Goal: Transaction & Acquisition: Purchase product/service

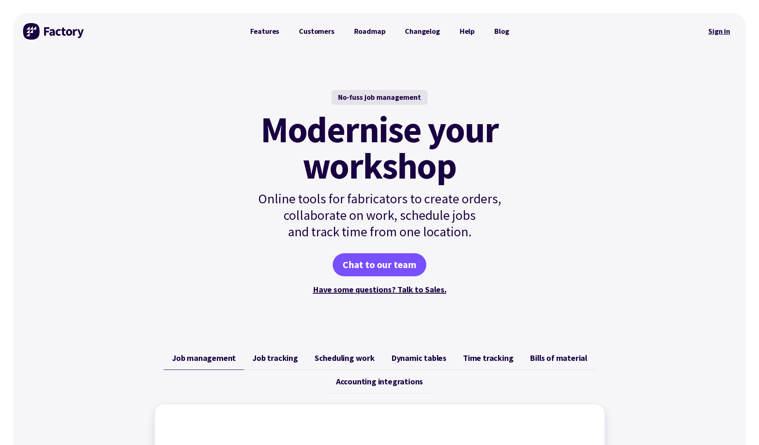
click at [730, 26] on link "Sign in" at bounding box center [718, 31] width 33 height 19
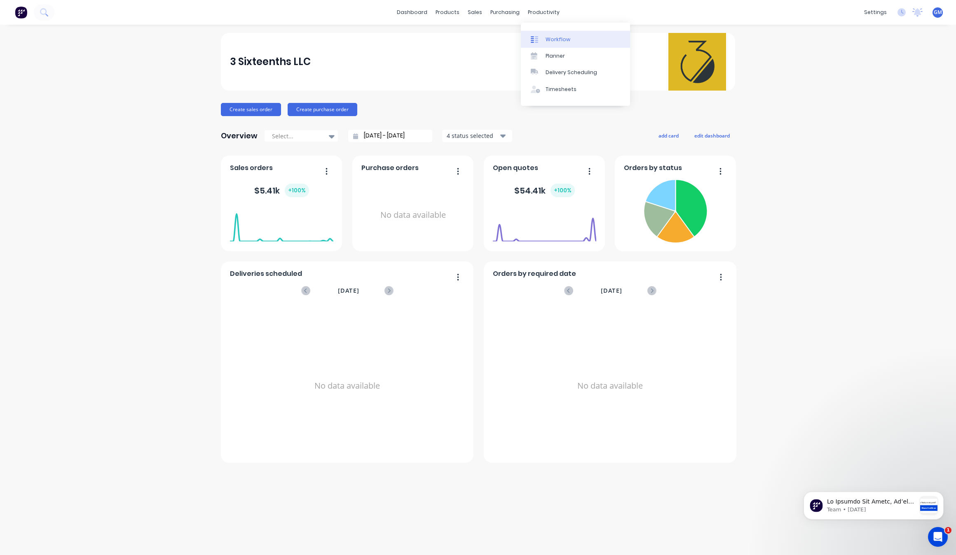
click at [551, 32] on link "Workflow" at bounding box center [575, 39] width 109 height 16
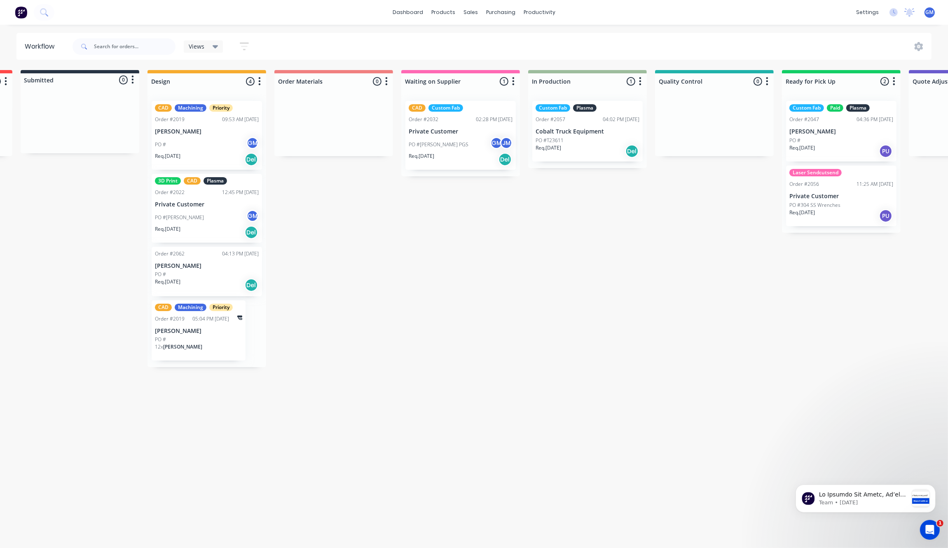
scroll to position [3, 0]
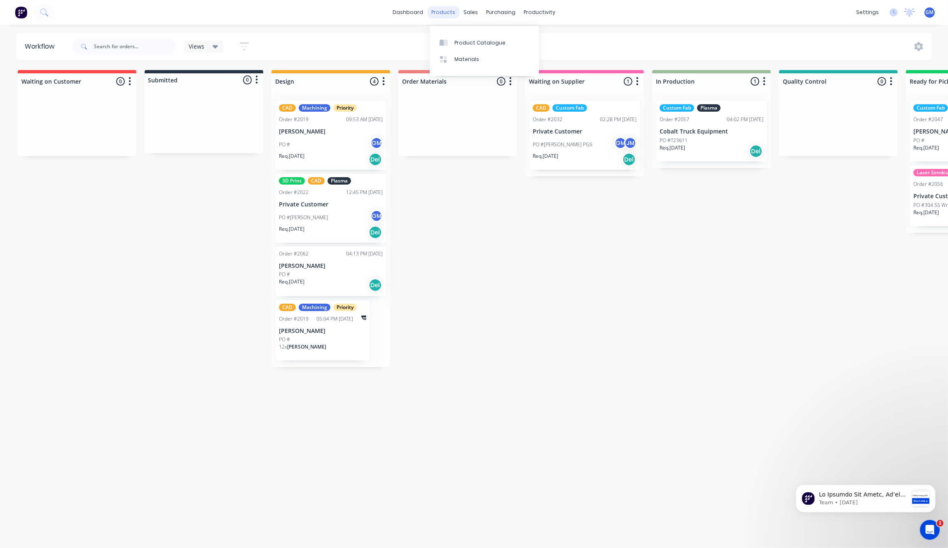
click at [448, 14] on div "products" at bounding box center [443, 12] width 32 height 12
click at [499, 39] on div "Sales Orders" at bounding box center [502, 42] width 34 height 7
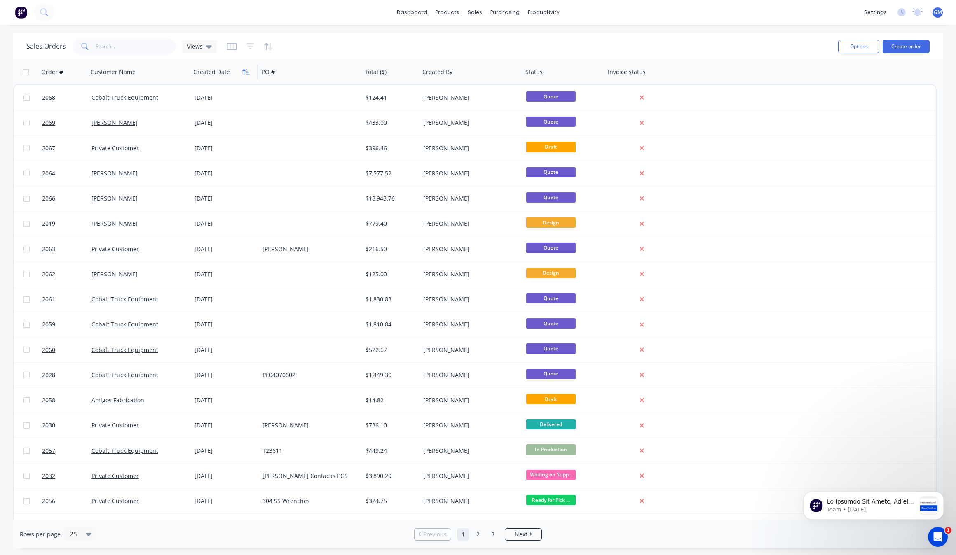
click at [248, 75] on button "button" at bounding box center [246, 72] width 12 height 12
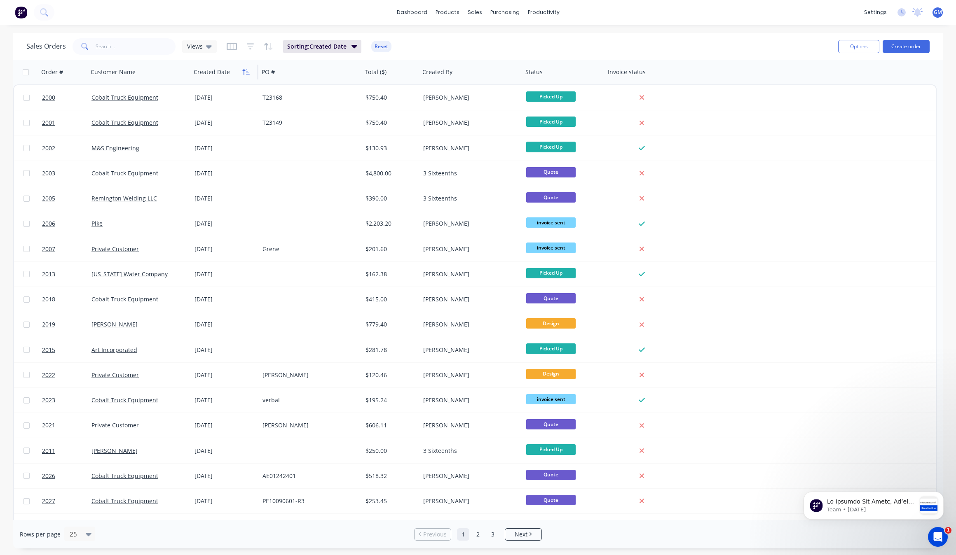
click at [248, 73] on icon "button" at bounding box center [245, 72] width 7 height 7
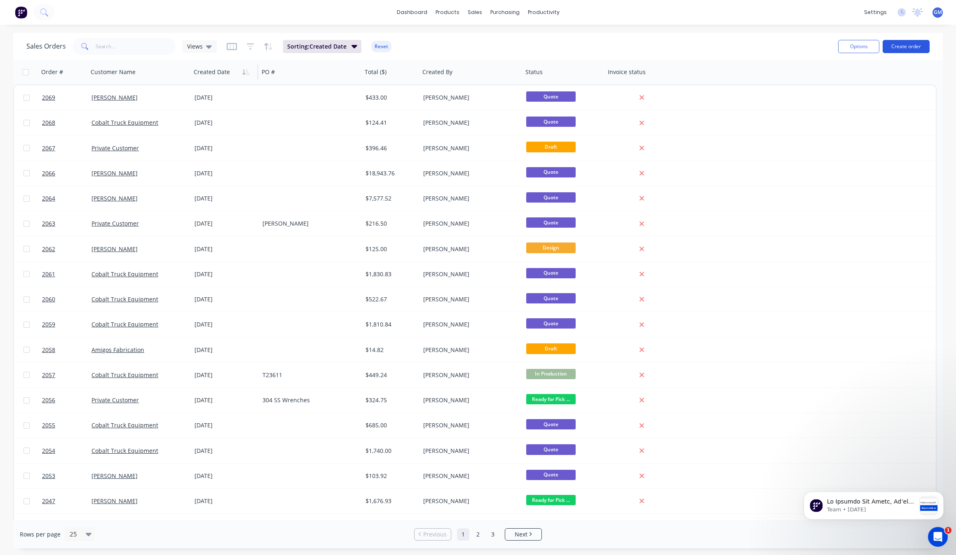
click at [901, 47] on button "Create order" at bounding box center [906, 46] width 47 height 13
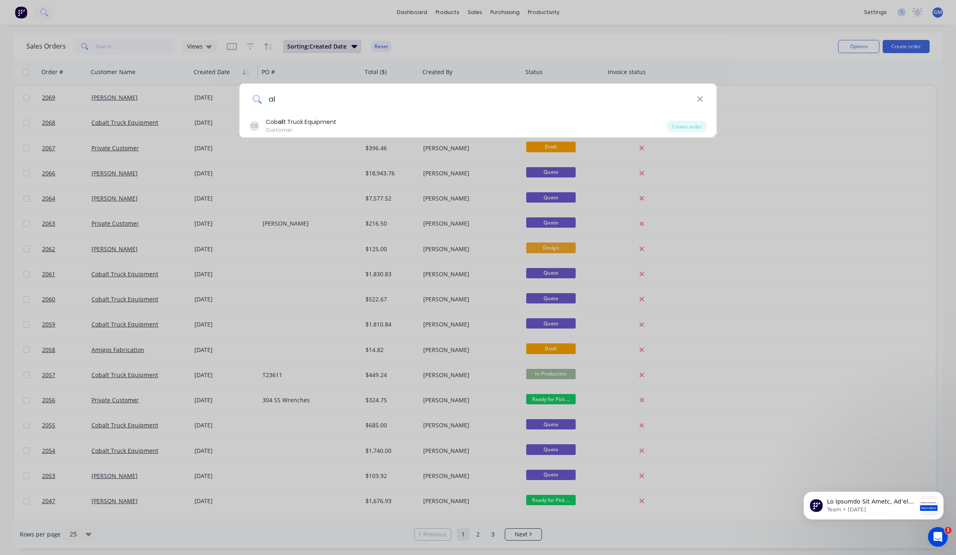
type input "a"
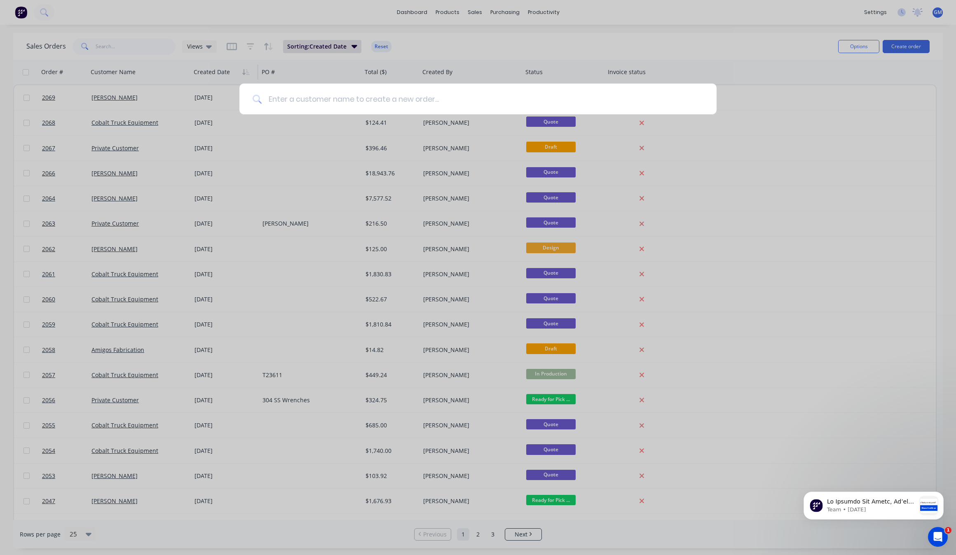
click at [428, 106] on input at bounding box center [483, 99] width 442 height 31
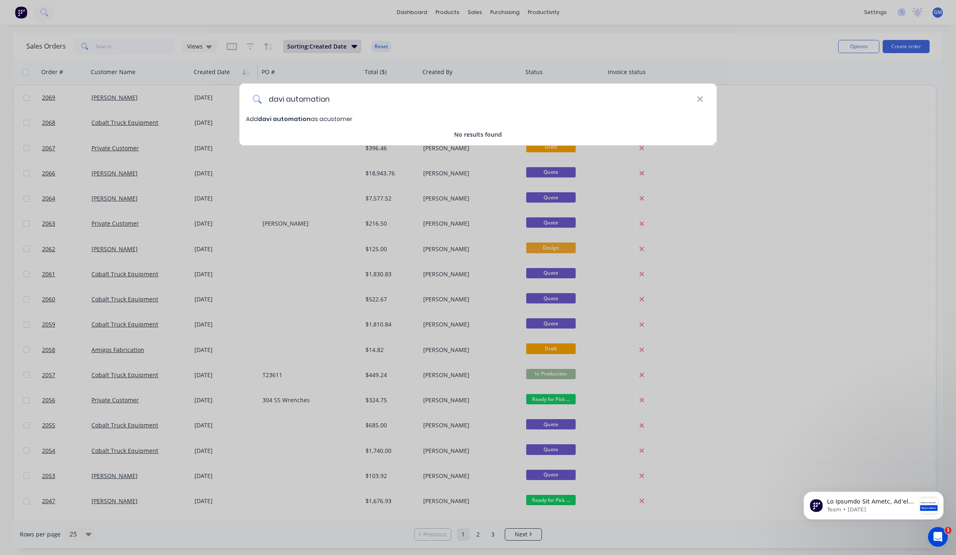
type input "davi automation"
click at [336, 125] on div "Add davi automation as a customer No results found" at bounding box center [477, 127] width 477 height 24
click at [336, 121] on span "Add davi automation as a customer" at bounding box center [299, 119] width 106 height 8
select select "US"
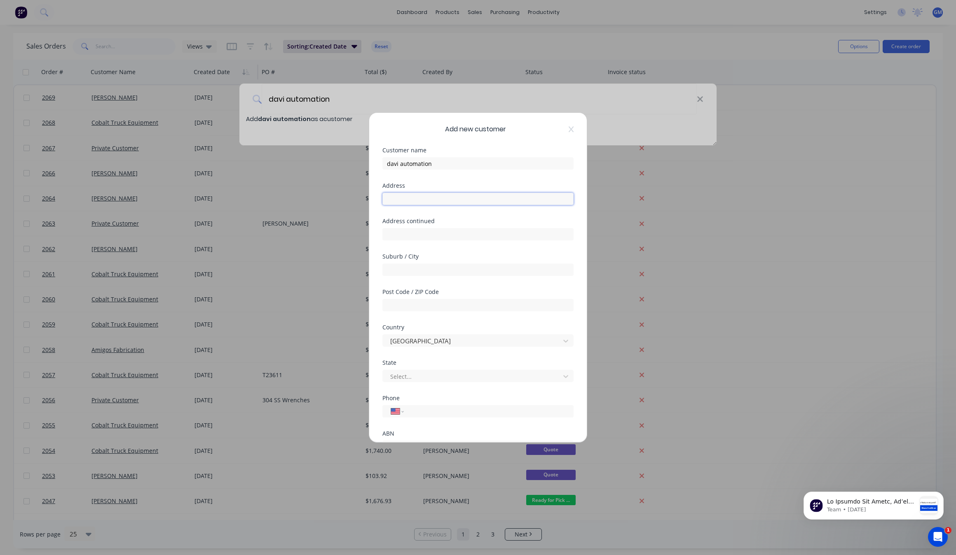
click at [439, 199] on input "text" at bounding box center [477, 199] width 191 height 12
click at [409, 193] on input "text" at bounding box center [477, 199] width 191 height 12
paste input "13326 Immanuel Rd"
type input "13326 Immanuel Rd"
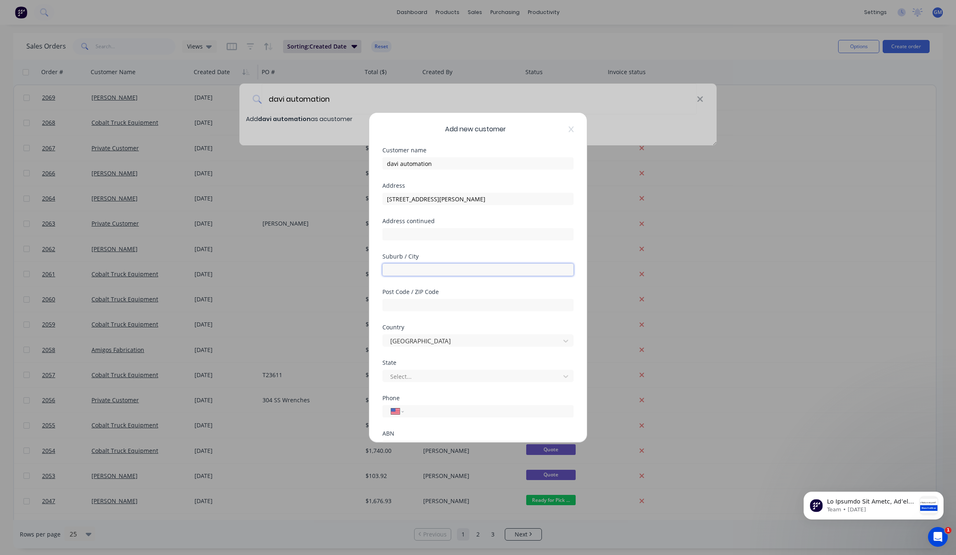
click at [477, 274] on input "text" at bounding box center [477, 270] width 191 height 12
type input "pflugerville"
click at [480, 308] on input "text" at bounding box center [477, 305] width 191 height 12
type input "78660"
click at [466, 377] on div at bounding box center [472, 377] width 166 height 10
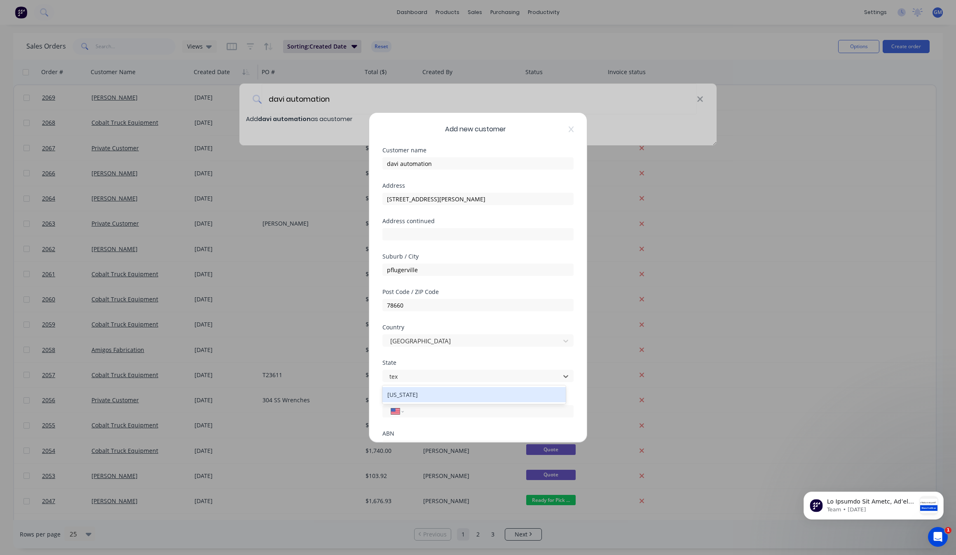
type input "Texas"
type input "1 (210) 445-4521"
click at [442, 431] on div "ABN" at bounding box center [477, 434] width 191 height 6
drag, startPoint x: 424, startPoint y: 402, endPoint x: 428, endPoint y: 405, distance: 4.8
click at [425, 402] on div "Phone International Afghanistan Åland Islands Albania Algeria American Samoa An…" at bounding box center [477, 407] width 191 height 22
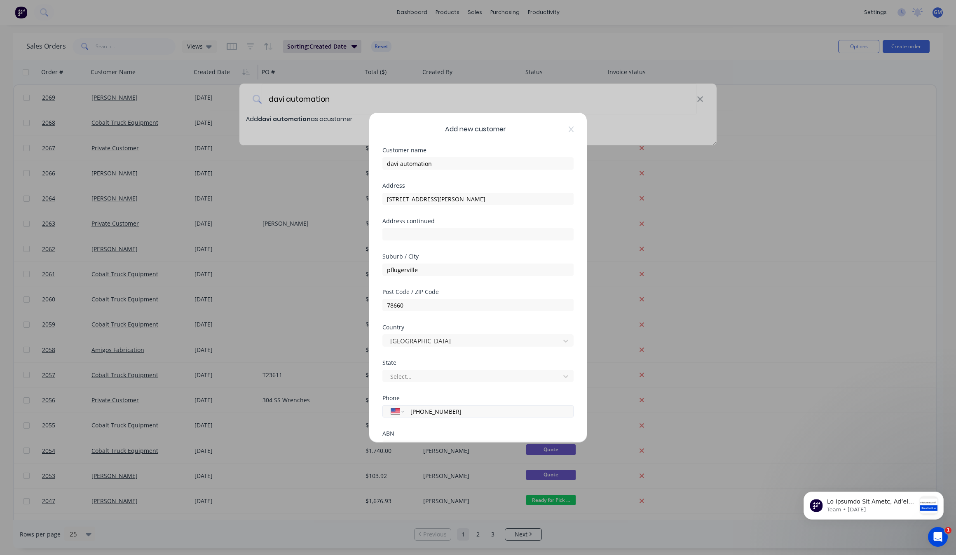
click at [433, 408] on input "1 (210) 445-4521" at bounding box center [487, 411] width 155 height 9
click at [459, 411] on input "1 (210) 445-4521" at bounding box center [487, 411] width 155 height 9
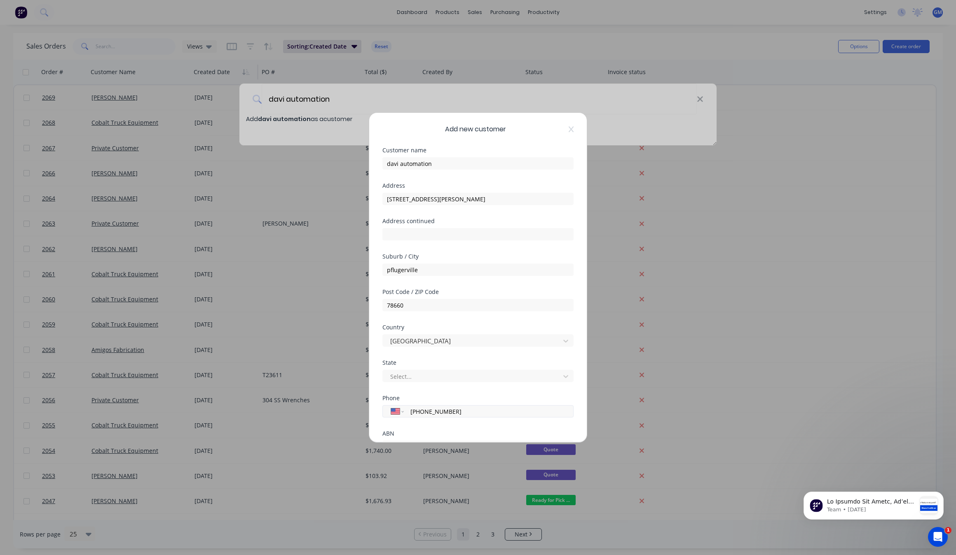
click at [459, 411] on input "1 (210) 445-4521" at bounding box center [487, 411] width 155 height 9
paste input "(737) 402-9235"
type input "(737) 402-9235"
click at [437, 431] on div "ABN" at bounding box center [477, 434] width 191 height 6
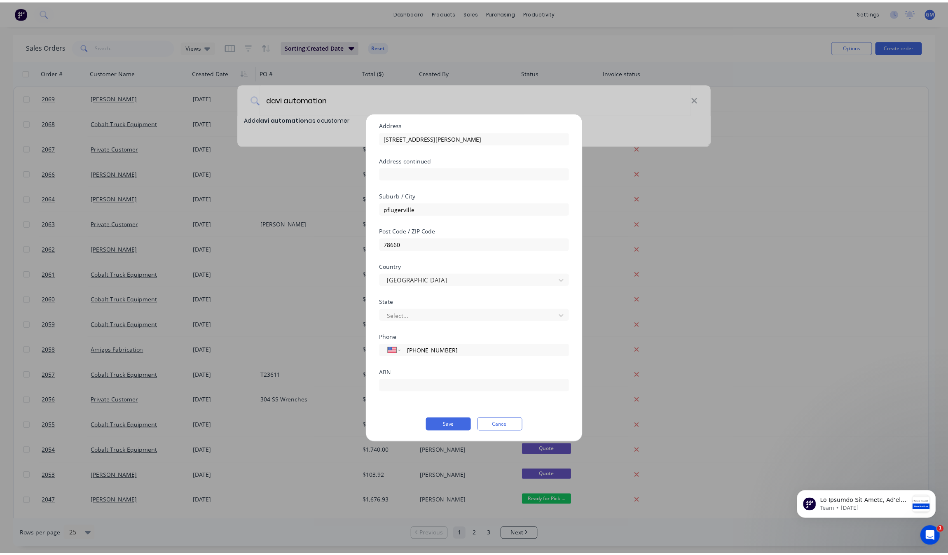
scroll to position [62, 0]
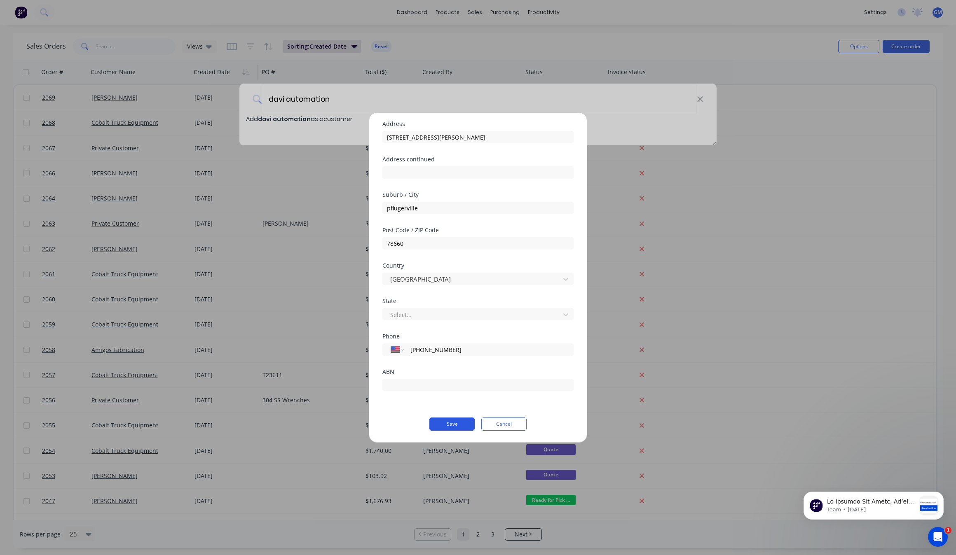
click at [441, 423] on button "Save" at bounding box center [451, 424] width 45 height 13
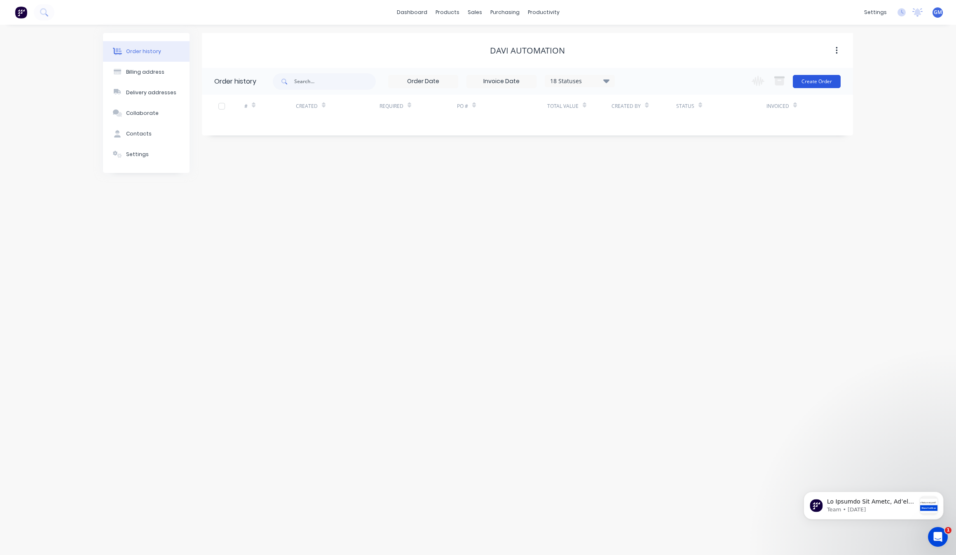
click at [815, 83] on button "Create Order" at bounding box center [817, 81] width 48 height 13
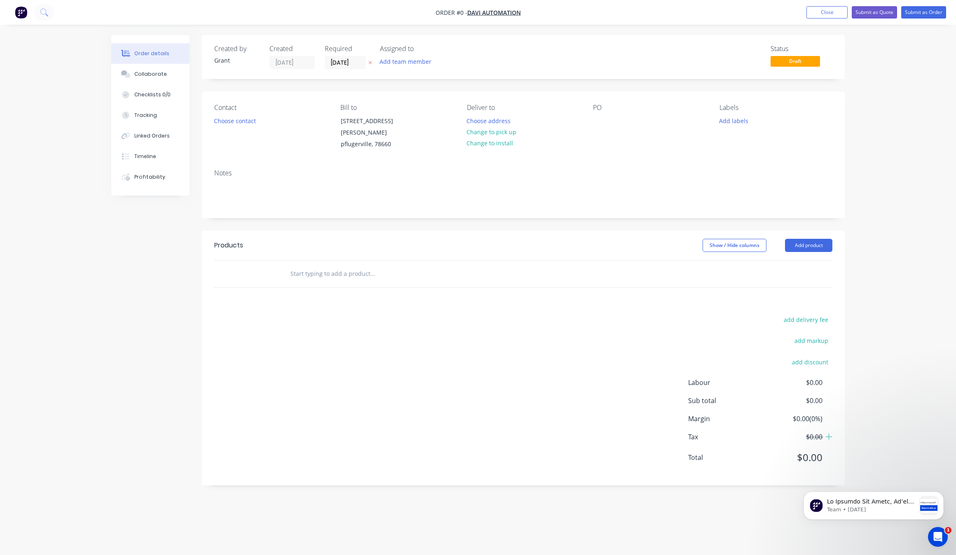
click at [314, 267] on input "text" at bounding box center [372, 274] width 165 height 16
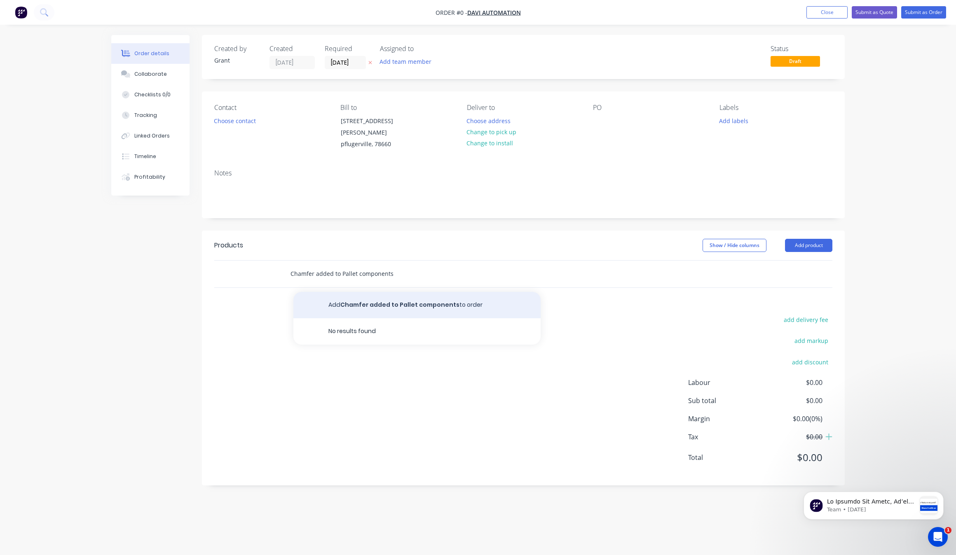
type input "Chamfer added to Pallet components"
click at [394, 295] on button "Add Chamfer added to Pallet components to order" at bounding box center [416, 305] width 247 height 26
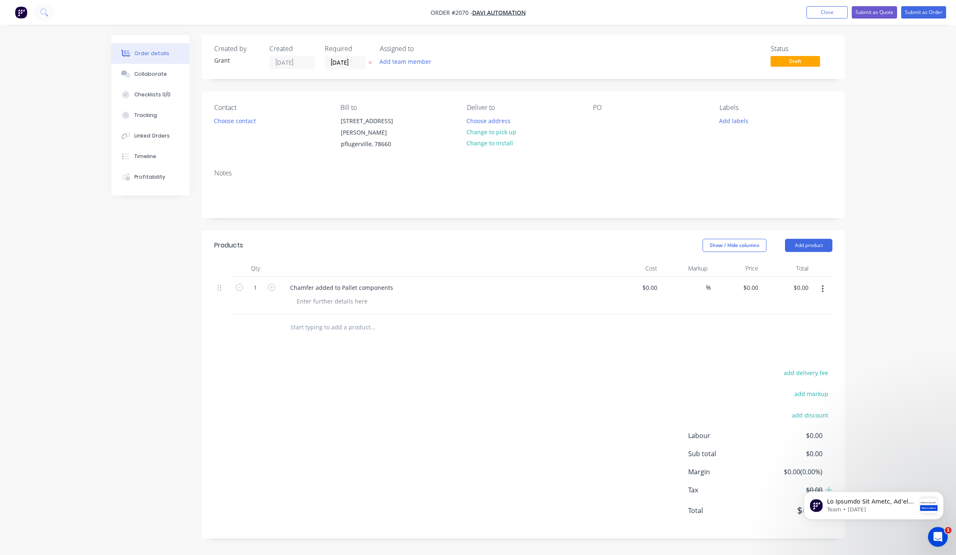
click at [363, 319] on input "text" at bounding box center [372, 327] width 165 height 16
click at [372, 319] on input "rush fee" at bounding box center [372, 327] width 165 height 16
type input "rush fee"
click at [395, 380] on div "add delivery fee add markup add discount Labour $0.00 Sub total $0.00 Margin $0…" at bounding box center [523, 447] width 618 height 159
click at [651, 282] on input at bounding box center [655, 288] width 9 height 12
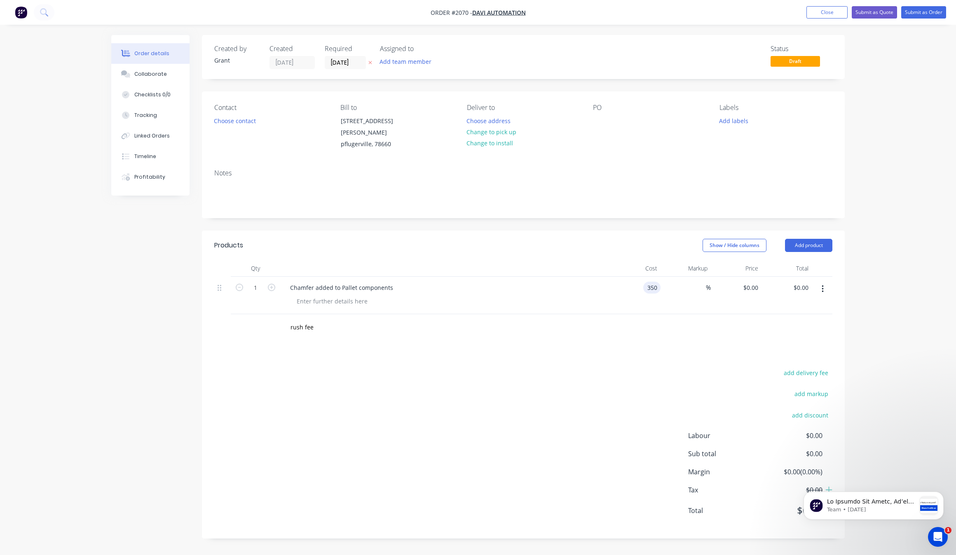
type input "$350.00"
drag, startPoint x: 632, startPoint y: 336, endPoint x: 652, endPoint y: 326, distance: 22.7
click at [635, 336] on div "Products Show / Hide columns Add product Qty Cost Markup Price Total 1 Chamfer …" at bounding box center [523, 385] width 643 height 308
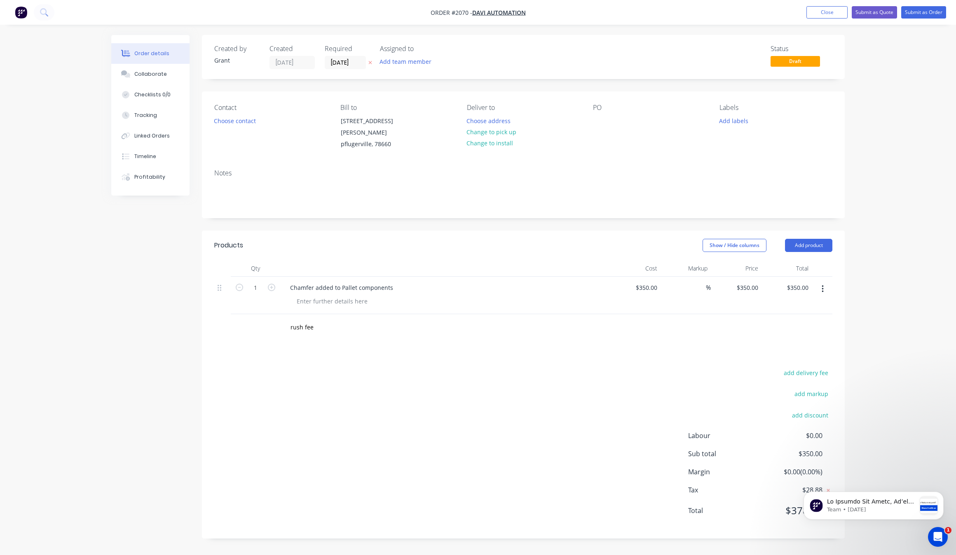
click at [661, 314] on div "rush fee" at bounding box center [523, 327] width 618 height 27
click at [599, 323] on div "rush fee" at bounding box center [523, 327] width 618 height 27
click at [297, 324] on input "rush fee" at bounding box center [372, 327] width 165 height 16
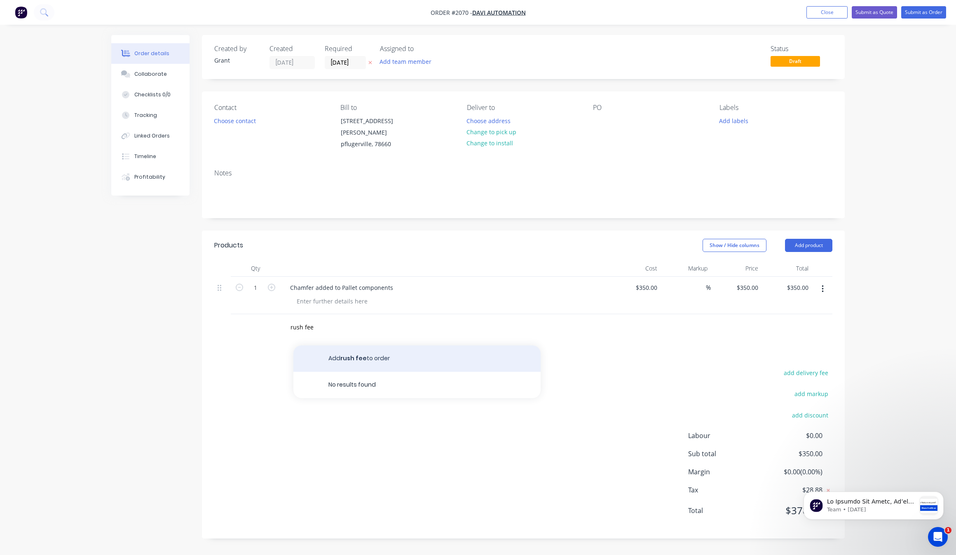
click at [359, 351] on button "Add rush fee to order" at bounding box center [416, 359] width 247 height 26
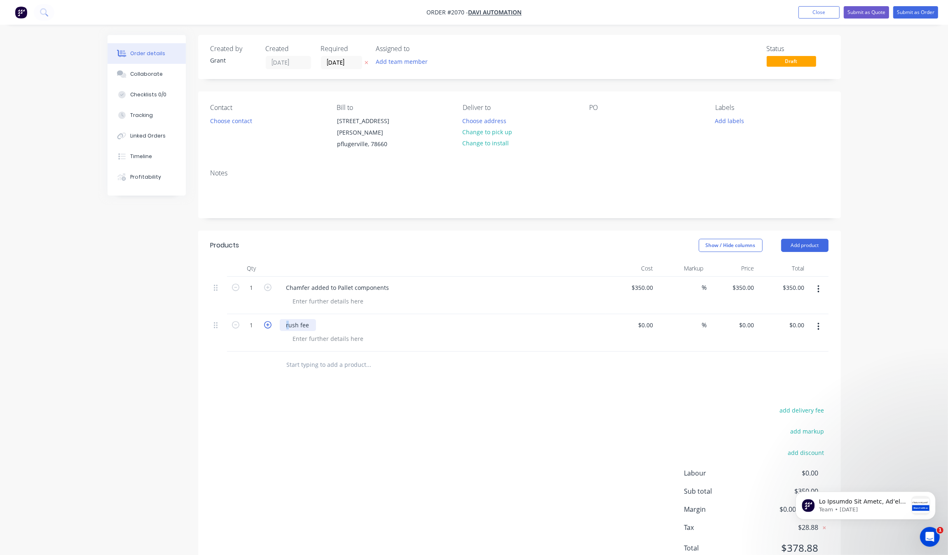
drag, startPoint x: 290, startPoint y: 316, endPoint x: 270, endPoint y: 319, distance: 20.0
click at [270, 319] on div "1 rush fee $0.00 $0.00 % $0.00 $0.00 $0.00 $0.00" at bounding box center [520, 332] width 618 height 37
click at [302, 319] on div "Rush fee" at bounding box center [298, 325] width 37 height 12
click at [310, 283] on div "Chamfer added to Pallet components" at bounding box center [338, 288] width 116 height 12
click at [443, 424] on div "add delivery fee add markup add discount Labour $0.00 Sub total $350.00 Margin …" at bounding box center [520, 484] width 618 height 159
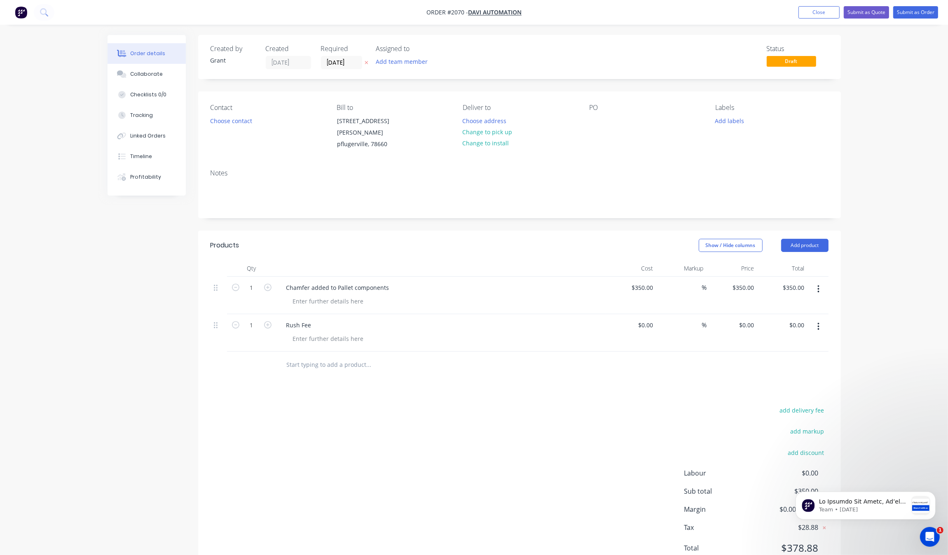
click at [634, 321] on div "$0.00 $0.00" at bounding box center [631, 332] width 51 height 37
click at [651, 320] on input at bounding box center [646, 325] width 19 height 12
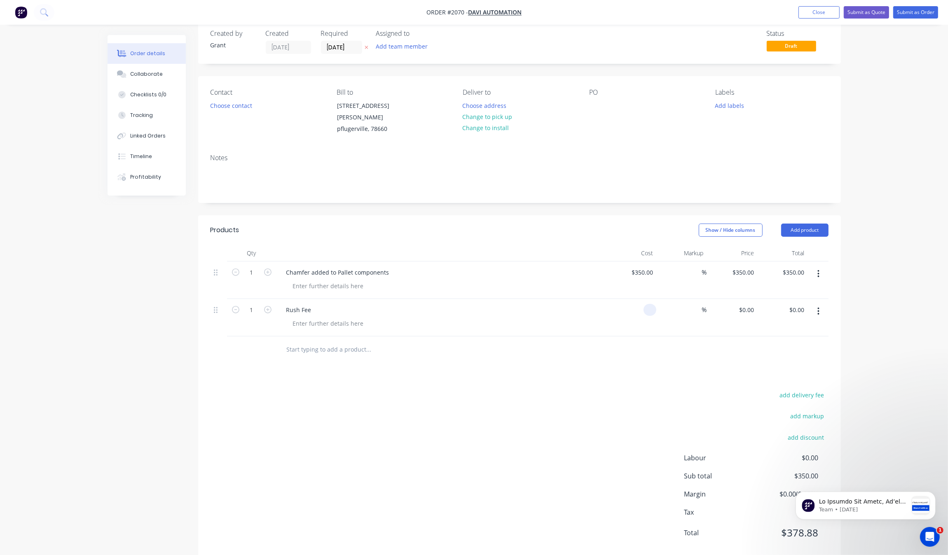
scroll to position [24, 0]
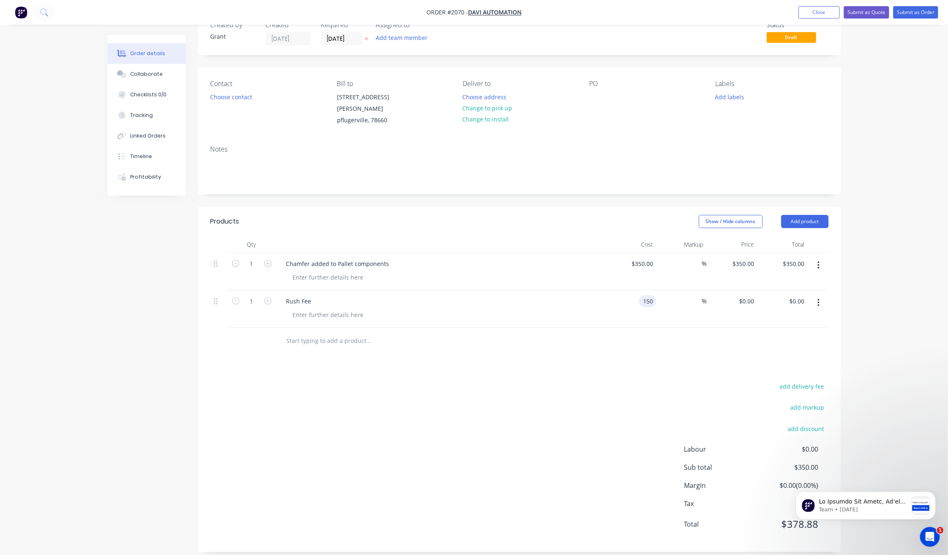
type input "$150.00"
click at [450, 446] on div "add delivery fee add markup add discount Labour $0.00 Sub total $500.00 Margin …" at bounding box center [520, 460] width 618 height 159
click at [641, 295] on div "150 150" at bounding box center [647, 301] width 17 height 12
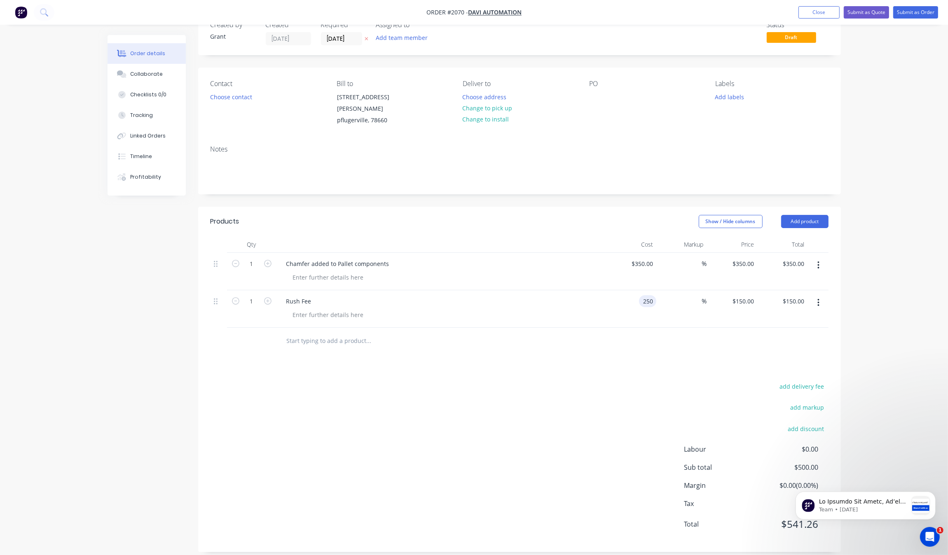
type input "$250.00"
click at [571, 381] on div "add delivery fee add markup add discount Labour $0.00 Sub total $600.00 Margin …" at bounding box center [520, 460] width 618 height 159
type input "$250.00"
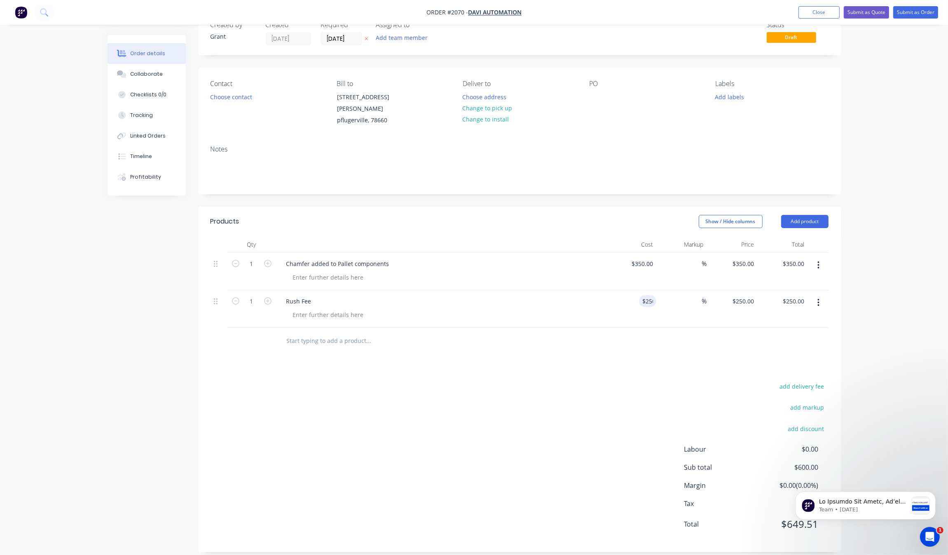
click at [633, 381] on div "add delivery fee add markup add discount Labour $0.00 Sub total $600.00 Margin …" at bounding box center [520, 460] width 618 height 159
click at [904, 431] on div "Order details Collaborate Checklists 0/0 Tracking Linked Orders Timeline Profit…" at bounding box center [474, 270] width 948 height 589
click at [929, 491] on div "Team • 2w ago" at bounding box center [865, 468] width 152 height 103
click at [933, 494] on icon "Dismiss notification" at bounding box center [933, 494] width 5 height 5
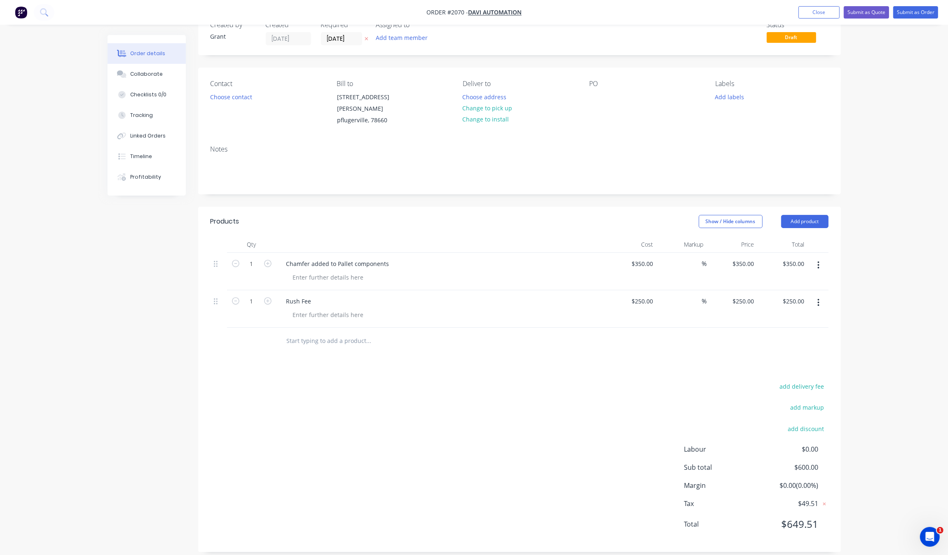
click at [920, 431] on div "Order details Collaborate Checklists 0/0 Tracking Linked Orders Timeline Profit…" at bounding box center [474, 270] width 948 height 589
click at [647, 258] on input "350" at bounding box center [644, 264] width 26 height 12
type input "$400.00"
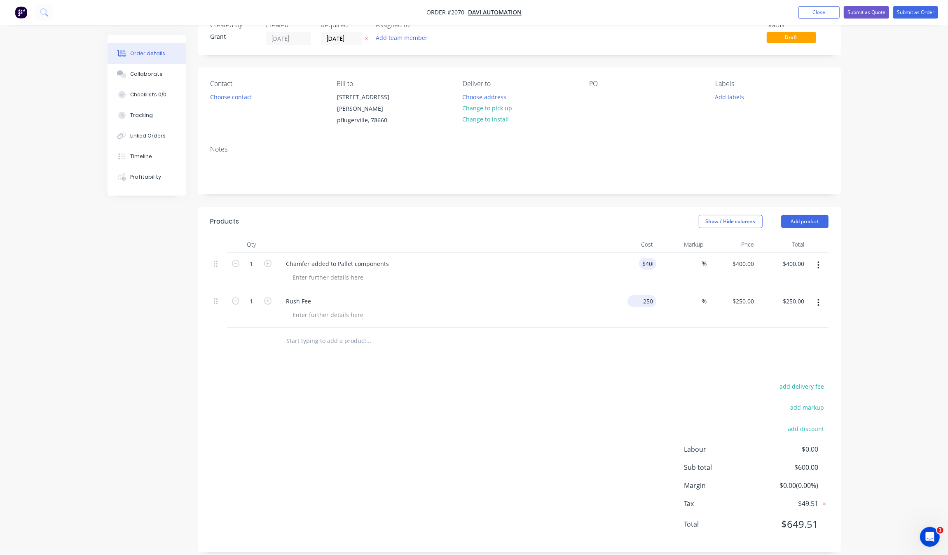
click at [645, 295] on input "250" at bounding box center [644, 301] width 26 height 12
type input "$200.00"
click at [623, 430] on div "add delivery fee add markup add discount Labour $0.00 Sub total $650.00 Margin …" at bounding box center [520, 460] width 618 height 159
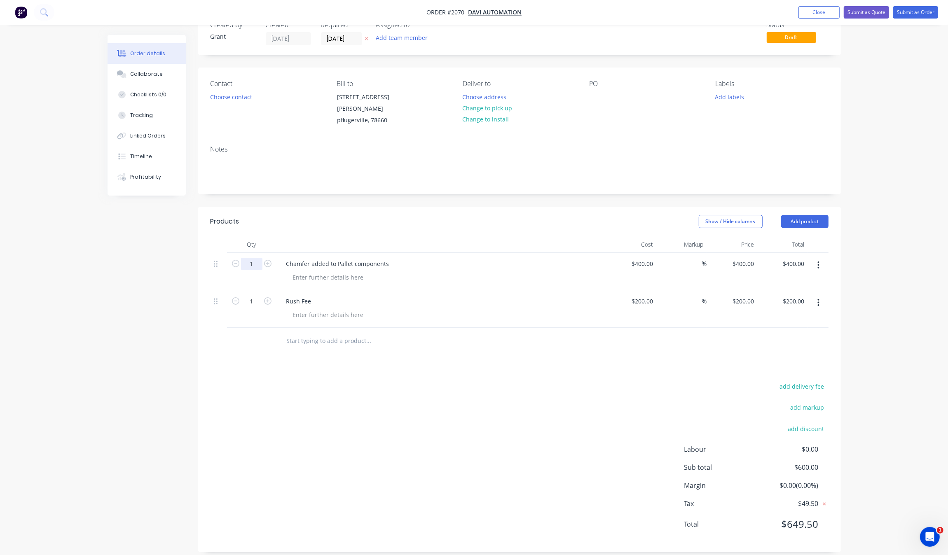
click at [246, 258] on input "1" at bounding box center [251, 264] width 21 height 12
type input "18"
type input "$7,200.00"
drag, startPoint x: 651, startPoint y: 248, endPoint x: 656, endPoint y: 260, distance: 12.8
click at [656, 255] on div "18 Chamfer added to Pallet components 400 $400.00 % $400.00 $400.00 $7,200.00 $…" at bounding box center [520, 271] width 618 height 37
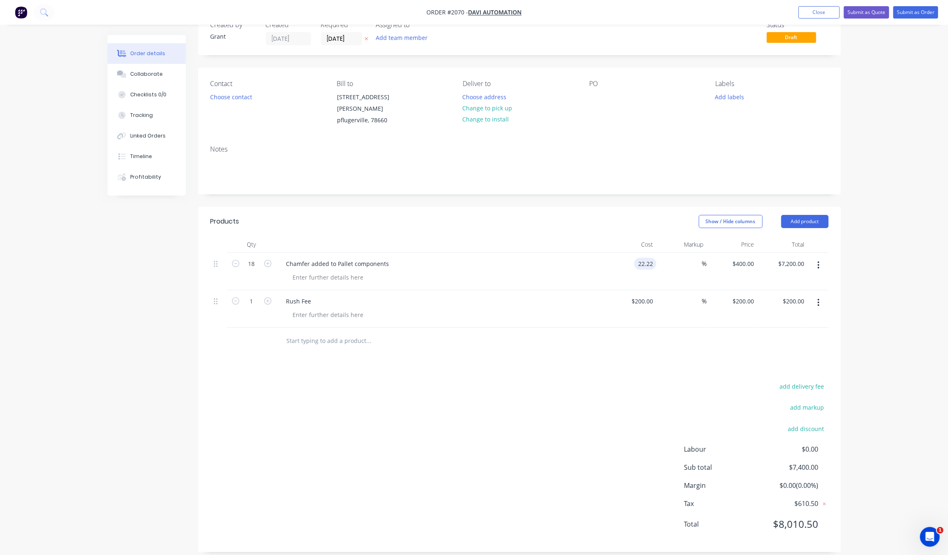
type input "$22.22"
type input "$399.96"
click at [529, 550] on div "Created by Grant Created 01/10/25 Required 01/10/25 Assigned to Add team member…" at bounding box center [474, 288] width 733 height 554
click at [653, 258] on input "22.22" at bounding box center [645, 264] width 22 height 12
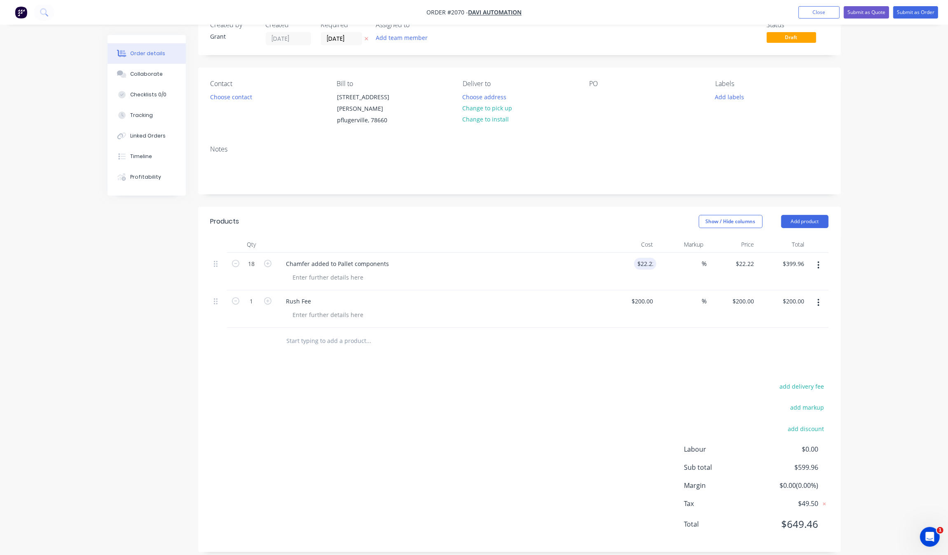
click at [542, 440] on div "add delivery fee add markup add discount Labour $0.00 Sub total $599.96 Margin …" at bounding box center [520, 460] width 618 height 159
click at [654, 258] on input "22.22" at bounding box center [646, 264] width 19 height 12
click at [650, 258] on input "22.22" at bounding box center [646, 264] width 19 height 12
type input "$22.2223"
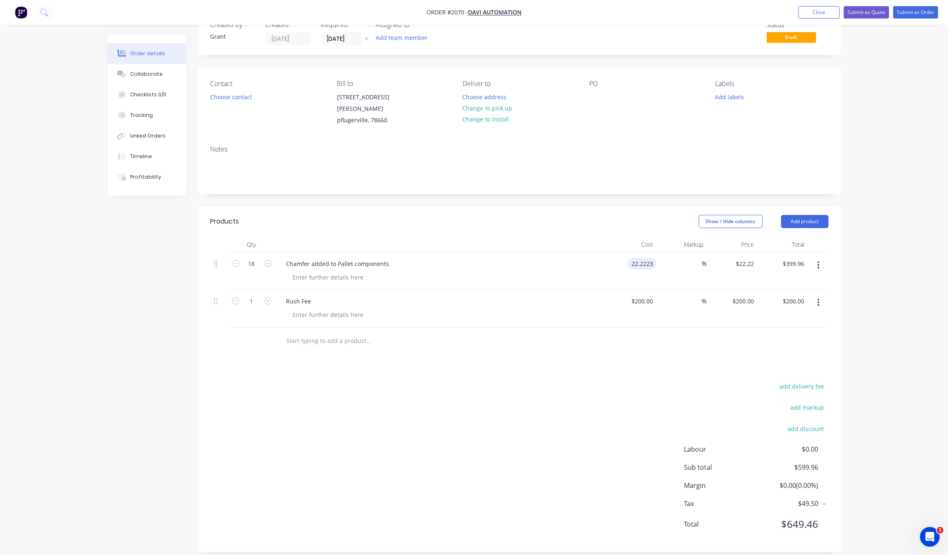
type input "$22.2223"
type input "$400.00"
click at [589, 381] on div "add delivery fee add markup add discount Labour $0.00 Sub total $600.00 Margin …" at bounding box center [520, 460] width 618 height 159
click at [606, 396] on div "add delivery fee add markup add discount Labour $0.00 Sub total $600.00 Margin …" at bounding box center [520, 460] width 618 height 159
click at [866, 514] on div "Order details Collaborate Checklists 0/0 Tracking Linked Orders Timeline Profit…" at bounding box center [474, 270] width 948 height 589
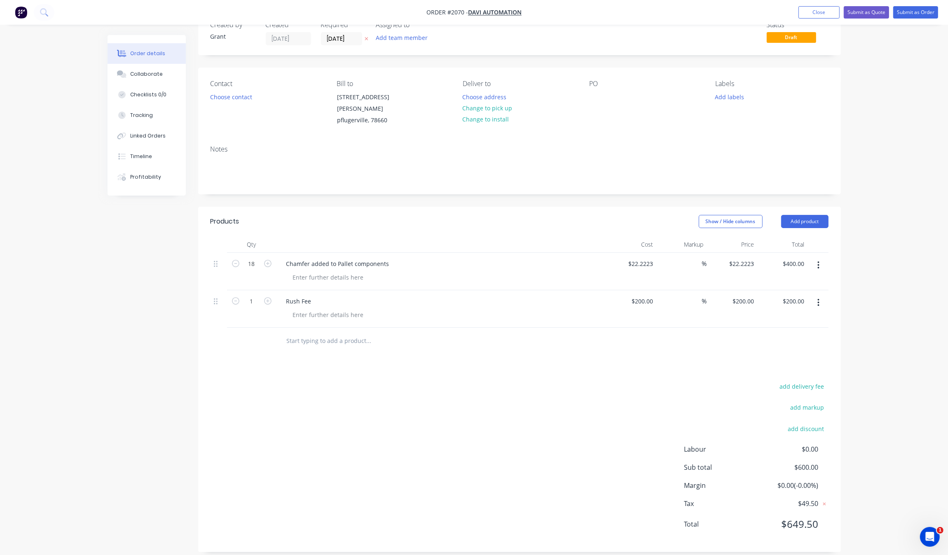
click at [341, 430] on div "add delivery fee add markup add discount Labour $0.00 Sub total $600.00 Margin …" at bounding box center [520, 460] width 618 height 159
drag, startPoint x: 443, startPoint y: 405, endPoint x: 450, endPoint y: 423, distance: 19.7
click at [449, 405] on div "add delivery fee add markup add discount Labour $0.00 Sub total $600.00 Margin …" at bounding box center [520, 460] width 618 height 159
click at [649, 457] on div "add delivery fee add markup add discount Labour $0.00 Sub total $600.00 Margin …" at bounding box center [520, 460] width 618 height 159
click at [337, 452] on div "add delivery fee add markup add discount Labour $0.00 Sub total $600.00 Margin …" at bounding box center [520, 460] width 618 height 159
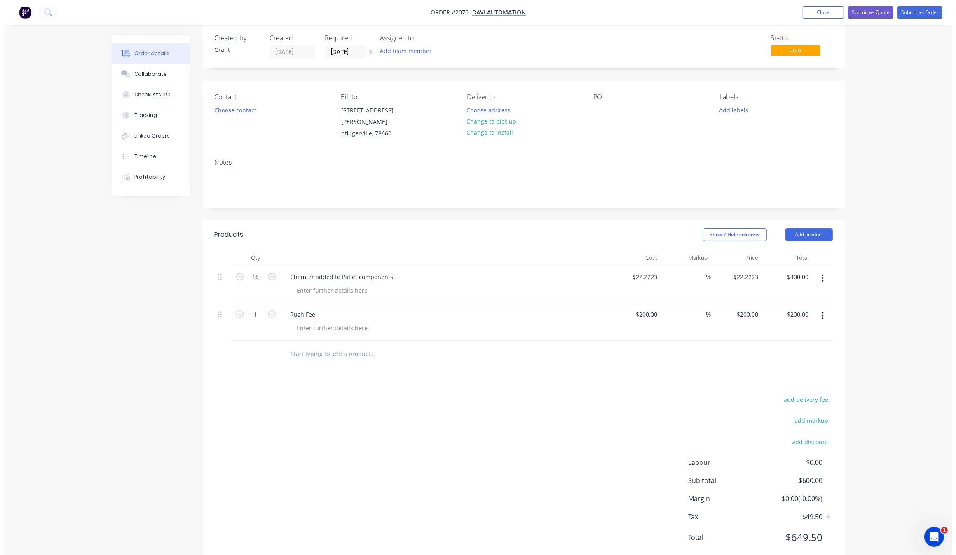
scroll to position [0, 0]
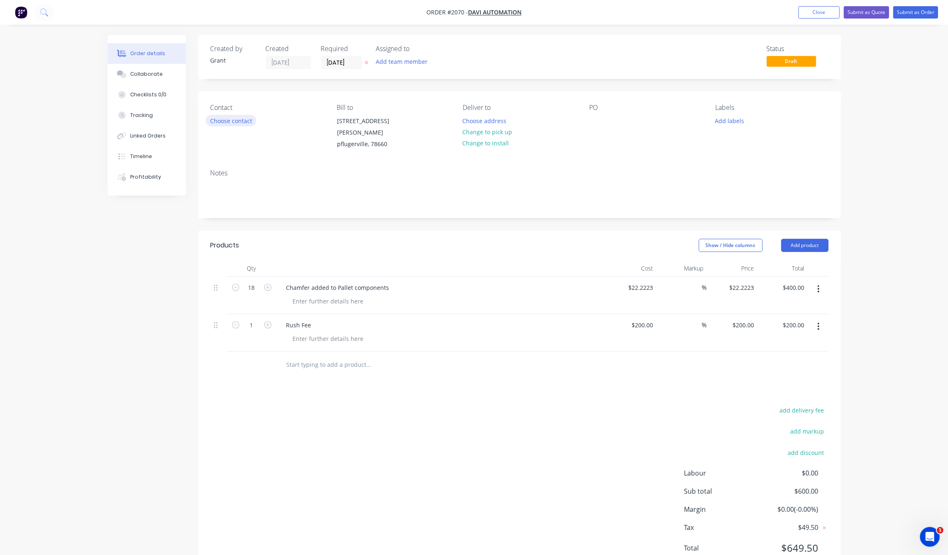
click at [226, 122] on button "Choose contact" at bounding box center [231, 120] width 51 height 11
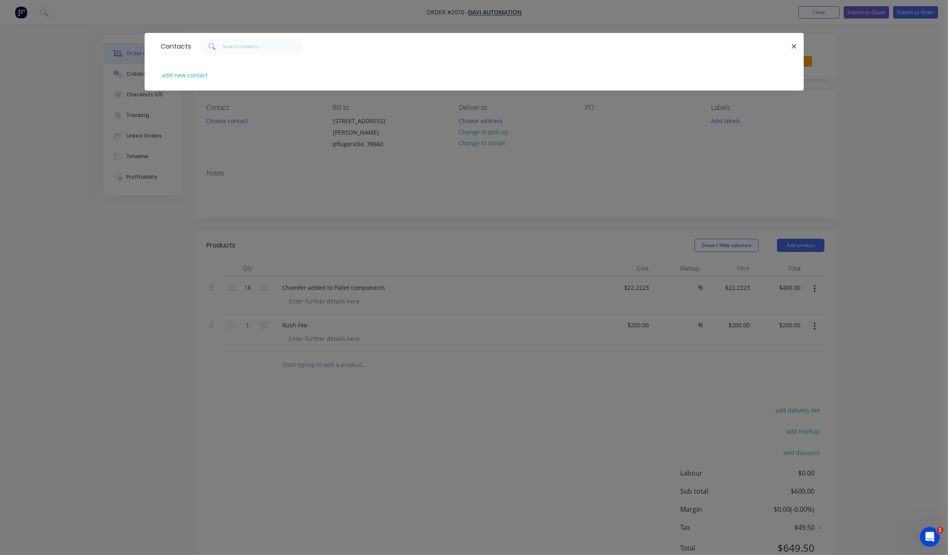
click at [184, 67] on div "add new contact" at bounding box center [474, 75] width 634 height 31
click at [190, 71] on button "add new contact" at bounding box center [185, 75] width 54 height 11
select select "US"
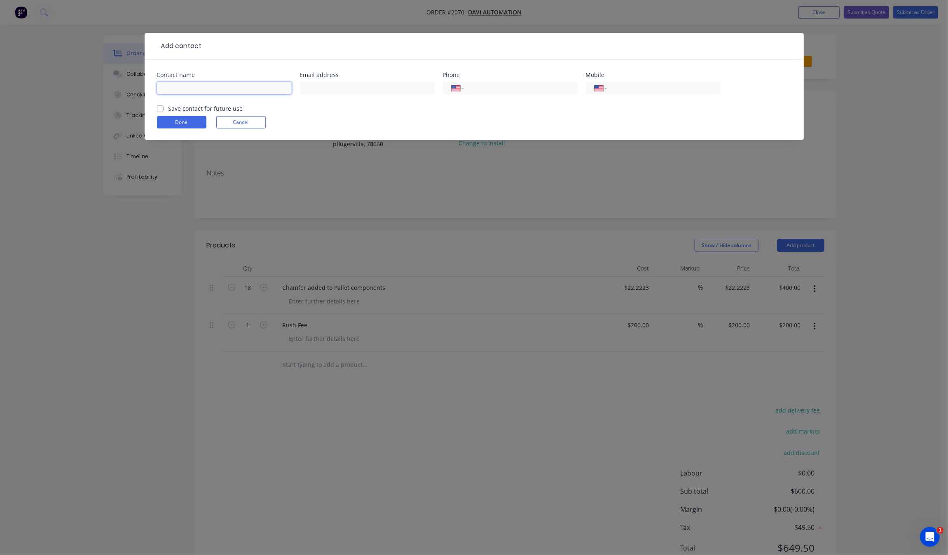
click at [232, 84] on input "text" at bounding box center [224, 88] width 135 height 12
type input "a"
click at [346, 83] on input "text" at bounding box center [367, 88] width 135 height 12
click at [283, 84] on input "Alejandro" at bounding box center [224, 88] width 135 height 12
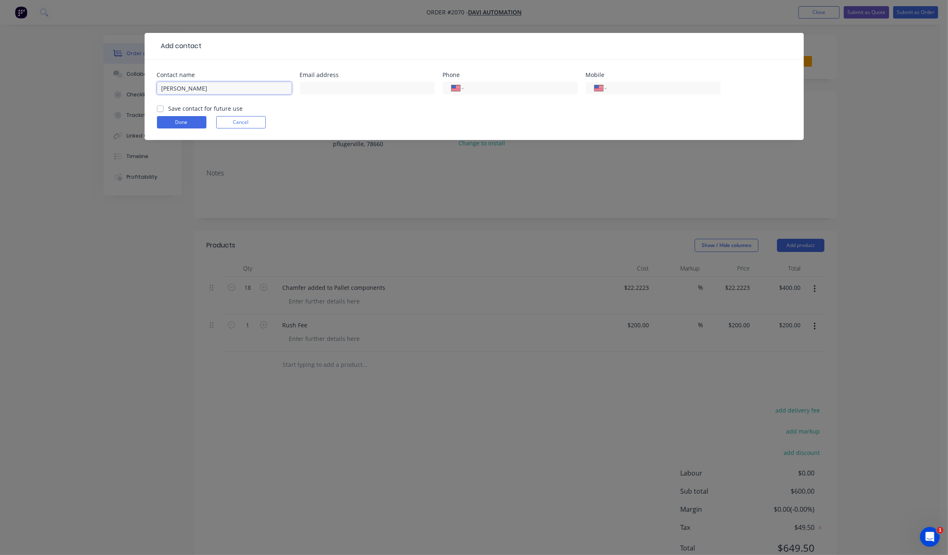
type input "Alejandro Davila"
click at [370, 91] on input "text" at bounding box center [367, 88] width 135 height 12
paste input "adavila@daviautomation.com"
type input "adavila@daviautomation.com"
click at [489, 89] on input "tel" at bounding box center [519, 88] width 99 height 9
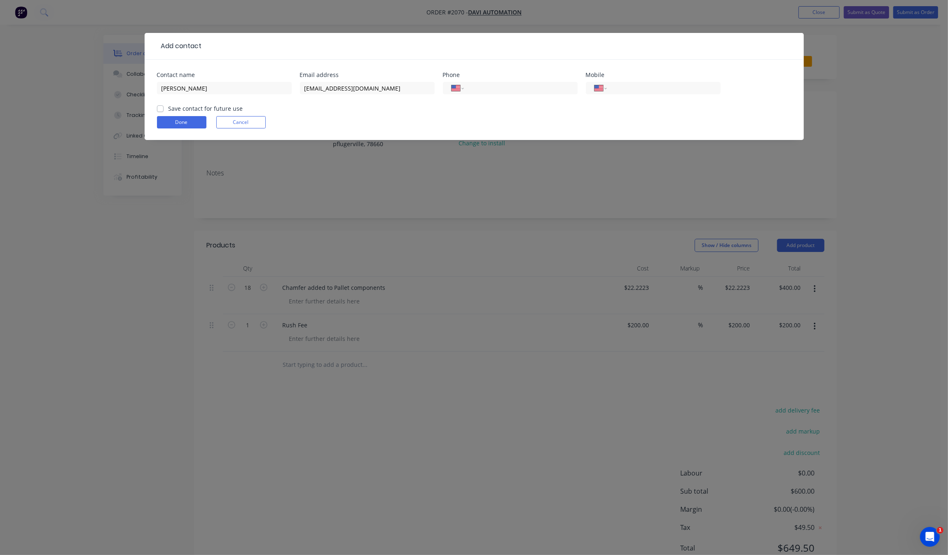
drag, startPoint x: 494, startPoint y: 97, endPoint x: 505, endPoint y: 89, distance: 12.9
click at [496, 96] on div "International Afghanistan Åland Islands Albania Algeria American Samoa Andorra …" at bounding box center [510, 92] width 135 height 24
drag, startPoint x: 505, startPoint y: 89, endPoint x: 497, endPoint y: 100, distance: 13.3
click at [503, 89] on input "tel" at bounding box center [519, 88] width 99 height 9
click at [506, 91] on input "tel" at bounding box center [519, 88] width 99 height 9
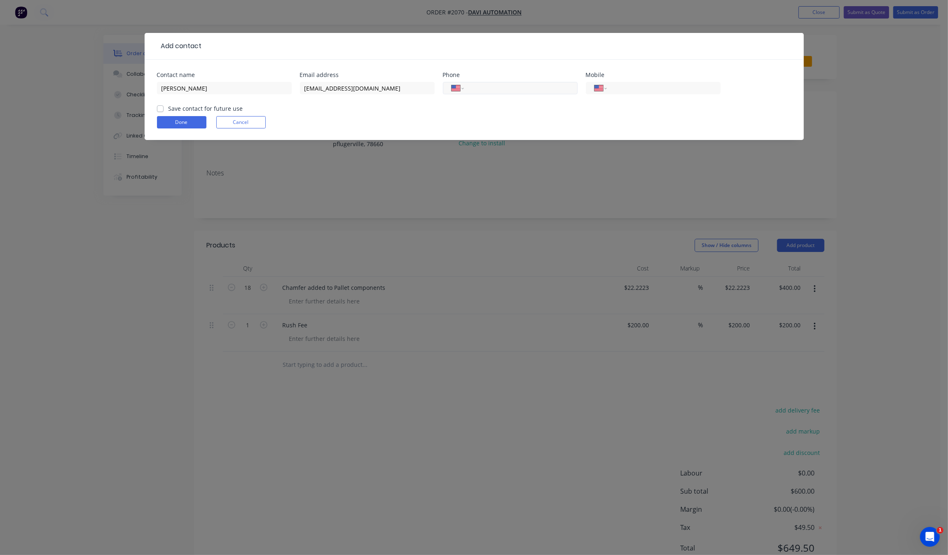
paste input "(737) 402-9235"
type input "(737) 402-9235"
select select "AU"
type input "(737) 402-9235"
click at [171, 98] on div "Alejandro Davila" at bounding box center [224, 92] width 135 height 24
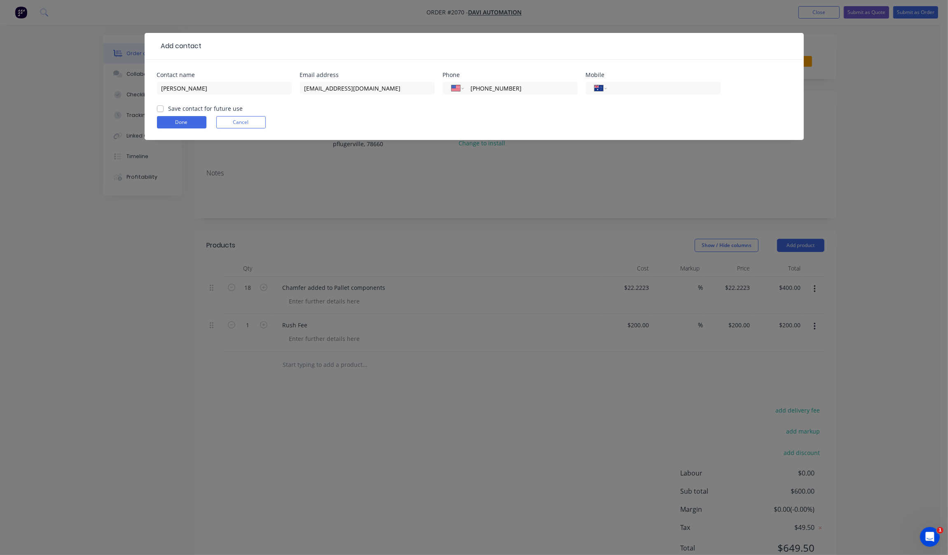
drag, startPoint x: 180, startPoint y: 105, endPoint x: 186, endPoint y: 110, distance: 7.7
click at [182, 105] on label "Save contact for future use" at bounding box center [206, 108] width 75 height 9
click at [163, 112] on div "Save contact for future use" at bounding box center [200, 108] width 86 height 9
click at [163, 105] on form "Contact name Alejandro Davila Email address adavila@daviautomation.com Phone In…" at bounding box center [474, 106] width 634 height 68
click at [163, 115] on form "Contact name Alejandro Davila Email address adavila@daviautomation.com Phone In…" at bounding box center [474, 106] width 634 height 68
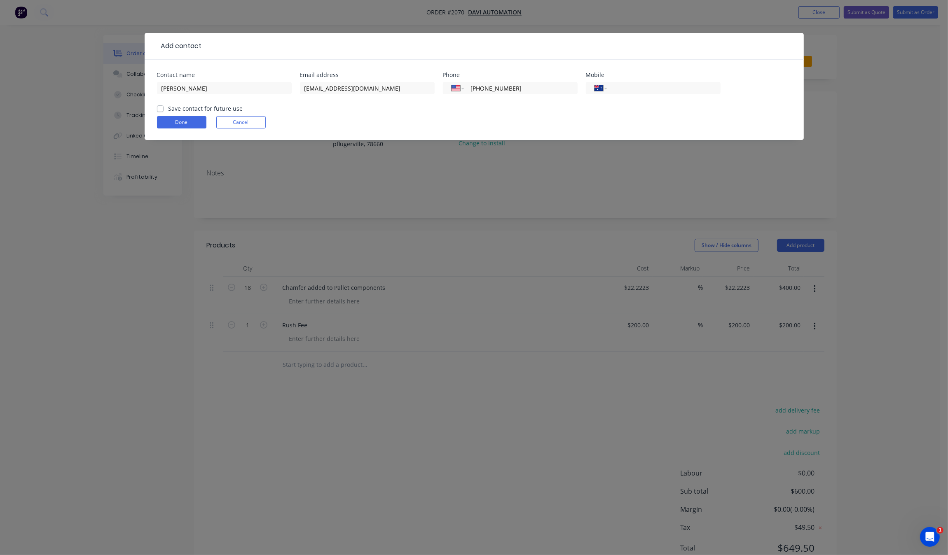
click at [169, 108] on label "Save contact for future use" at bounding box center [206, 108] width 75 height 9
click at [159, 108] on input "Save contact for future use" at bounding box center [160, 108] width 7 height 8
checkbox input "true"
click at [174, 122] on button "Done" at bounding box center [181, 122] width 49 height 12
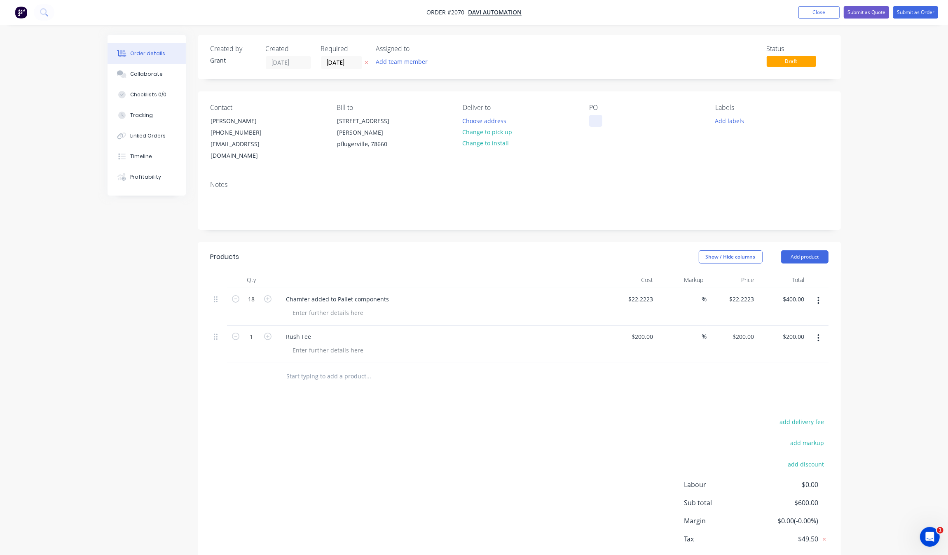
click at [610, 119] on div "PO" at bounding box center [645, 133] width 113 height 58
click at [600, 119] on div at bounding box center [595, 121] width 13 height 12
click at [501, 122] on button "Choose address" at bounding box center [484, 120] width 53 height 11
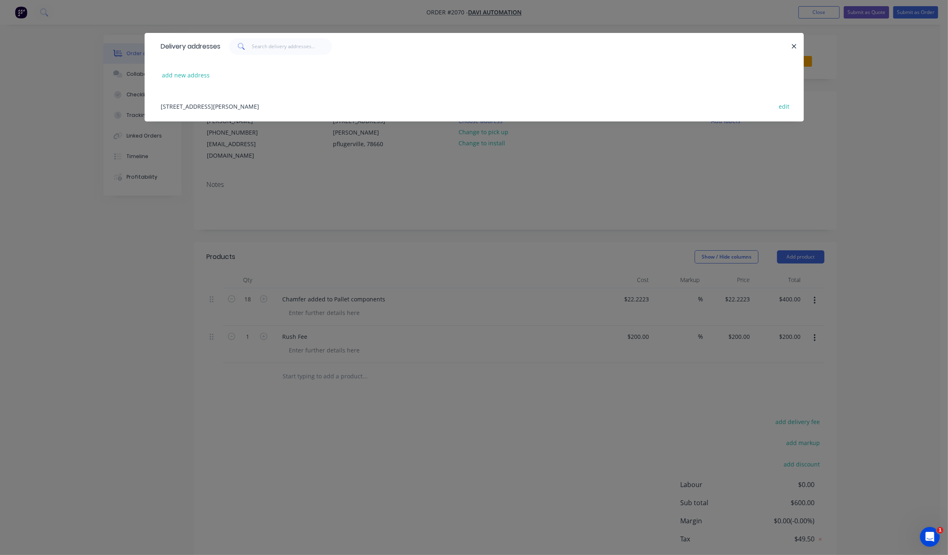
click at [207, 105] on div "13326 Immanuel Rd, pflugerville, United States, 78660 edit" at bounding box center [474, 106] width 634 height 31
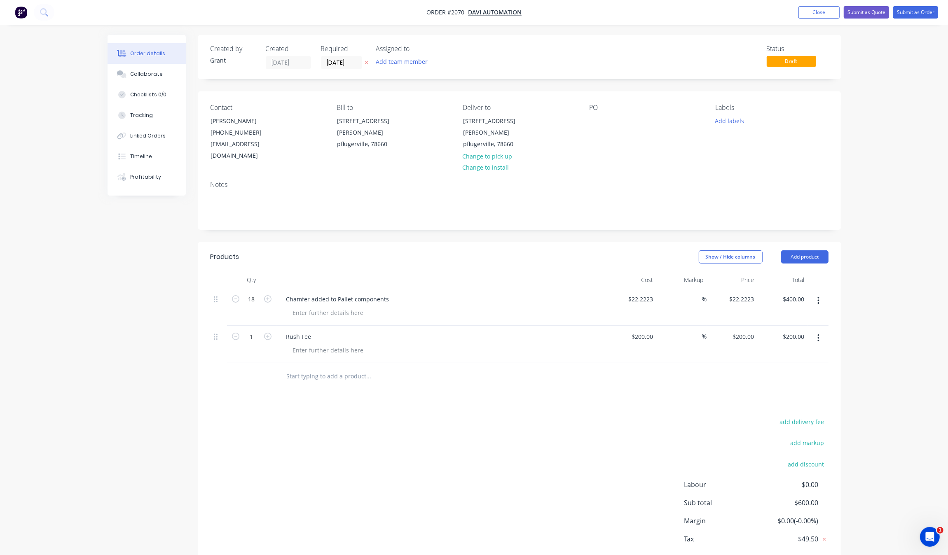
click at [141, 273] on div "Created by Grant Created 01/10/25 Required 01/10/25 Assigned to Add team member…" at bounding box center [474, 317] width 733 height 565
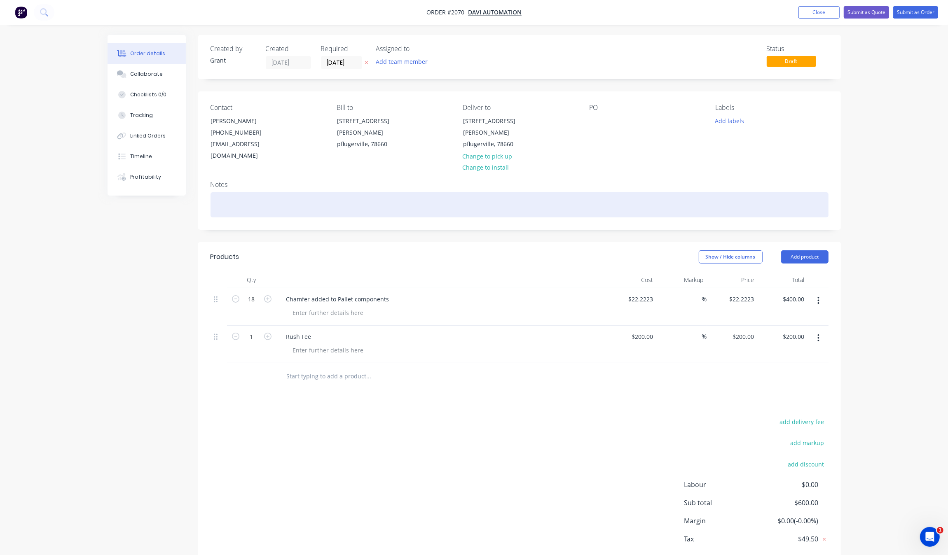
click at [244, 199] on div at bounding box center [520, 204] width 618 height 25
click at [312, 196] on div "parts are ready for pickup as of 10/1/2025" at bounding box center [520, 204] width 618 height 25
click at [223, 198] on div "parts are ready for pickup as of 10/2/2025" at bounding box center [520, 204] width 618 height 25
click at [312, 196] on div "parts are ready for pickup as of 10/2/2025" at bounding box center [520, 204] width 618 height 25
click at [228, 192] on div "parts are ready for pickup as of 10/1/2025" at bounding box center [520, 204] width 618 height 25
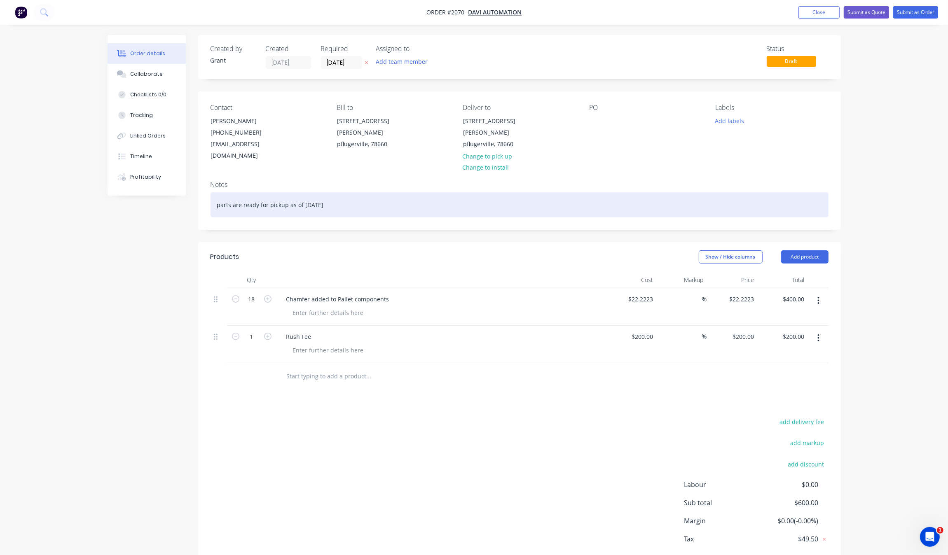
click at [0, 0] on lt-span "P arts" at bounding box center [0, 0] width 0 height 0
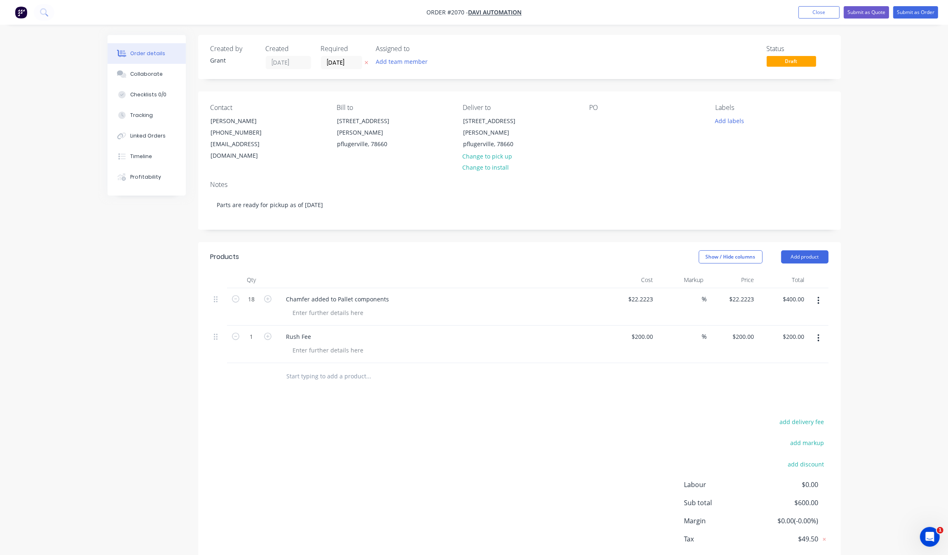
click at [172, 250] on div "Created by Grant Created 01/10/25 Required 01/10/25 Assigned to Add team member…" at bounding box center [474, 317] width 733 height 565
click at [913, 8] on button "Submit as Order" at bounding box center [915, 12] width 45 height 12
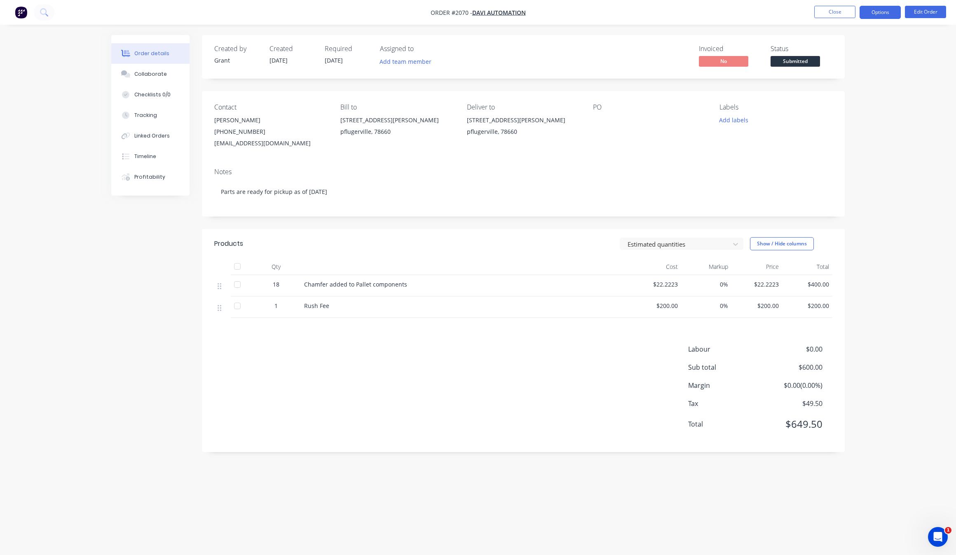
click at [878, 14] on button "Options" at bounding box center [879, 12] width 41 height 13
click at [847, 52] on div "Invoice" at bounding box center [855, 50] width 76 height 12
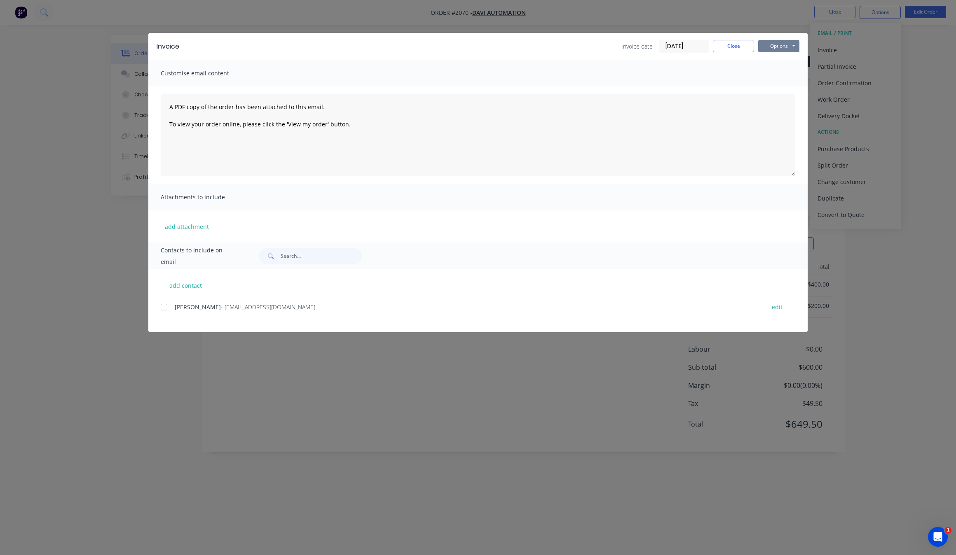
click at [782, 40] on button "Options" at bounding box center [778, 46] width 41 height 12
click at [777, 68] on button "Print" at bounding box center [784, 75] width 53 height 14
click at [883, 192] on div "Invoice Invoice date 01/10/25 Close Options Preview Print Email Customise email…" at bounding box center [478, 277] width 956 height 555
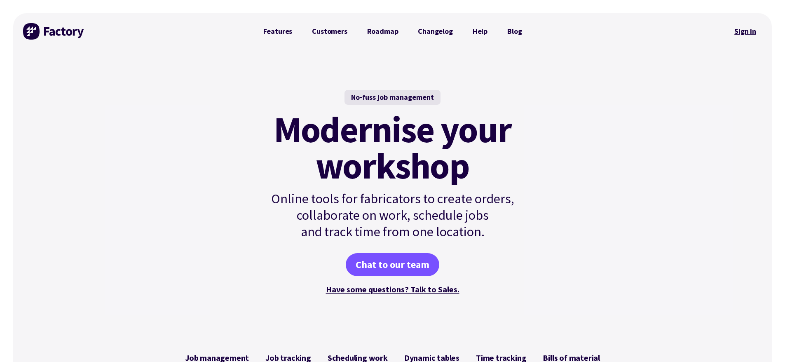
click at [743, 38] on link "Sign in" at bounding box center [744, 31] width 33 height 19
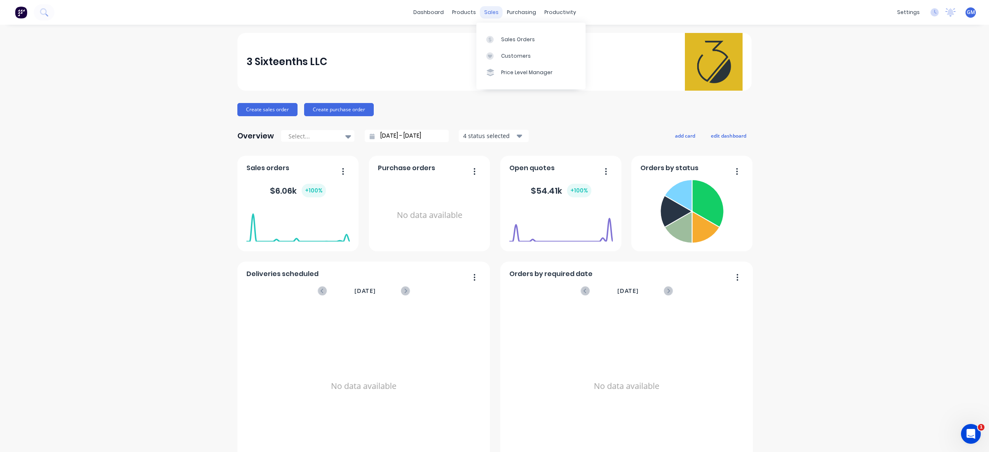
click at [490, 6] on div "sales" at bounding box center [491, 12] width 23 height 12
click at [498, 36] on div at bounding box center [492, 39] width 12 height 7
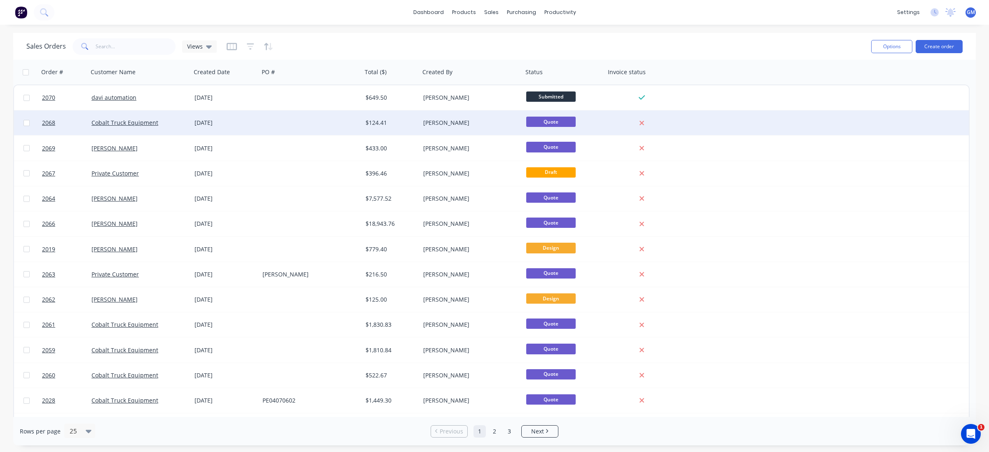
click at [322, 113] on div at bounding box center [310, 122] width 103 height 25
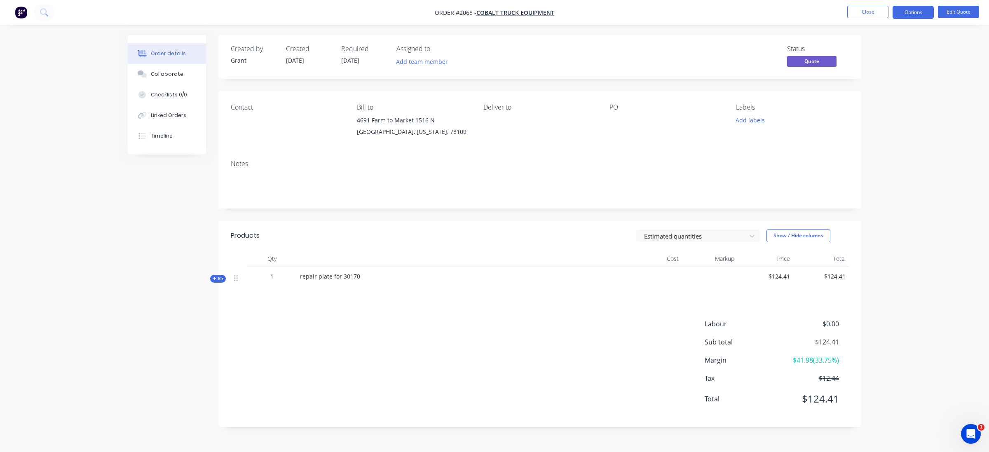
click at [331, 355] on div "Labour $0.00 Sub total $124.41 Margin $41.98 ( 33.75 %) Tax $12.44 Total $124.41" at bounding box center [540, 367] width 618 height 96
click at [342, 276] on span "repair plate for 30170" at bounding box center [330, 276] width 60 height 8
click at [781, 273] on span "$124.41" at bounding box center [765, 276] width 49 height 9
click at [967, 18] on button "Edit Quote" at bounding box center [958, 12] width 41 height 12
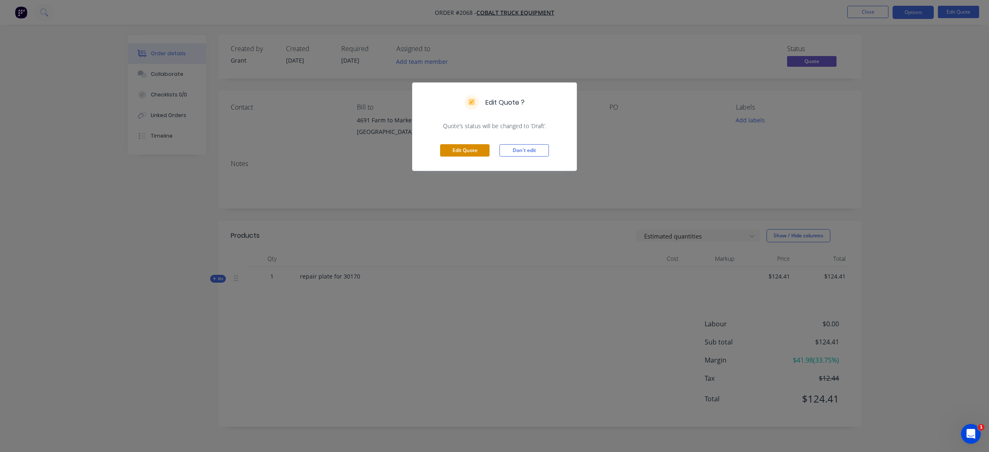
click at [466, 147] on button "Edit Quote" at bounding box center [464, 150] width 49 height 12
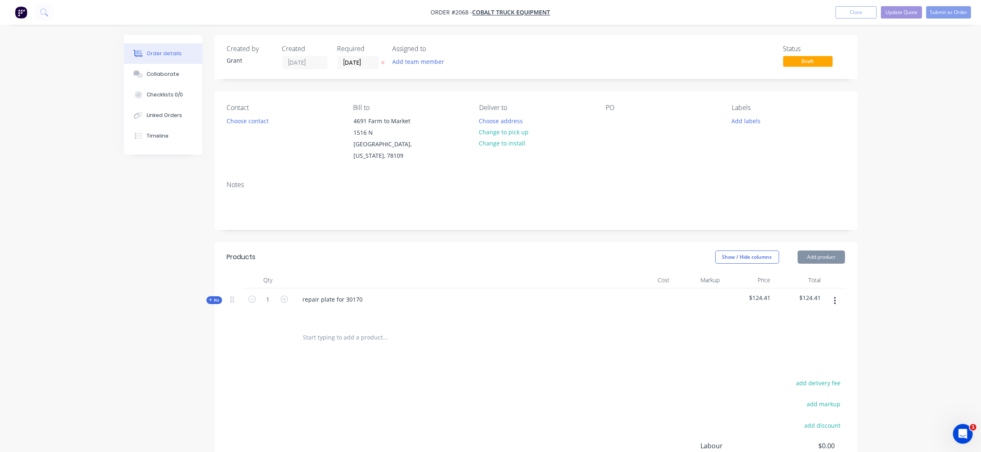
type input "27/09/25"
click at [767, 293] on span "$124.41" at bounding box center [749, 297] width 44 height 9
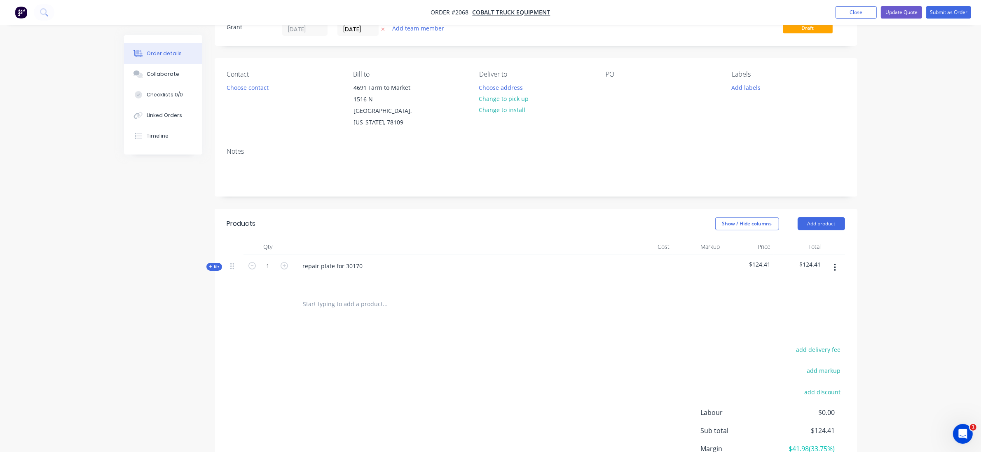
scroll to position [52, 0]
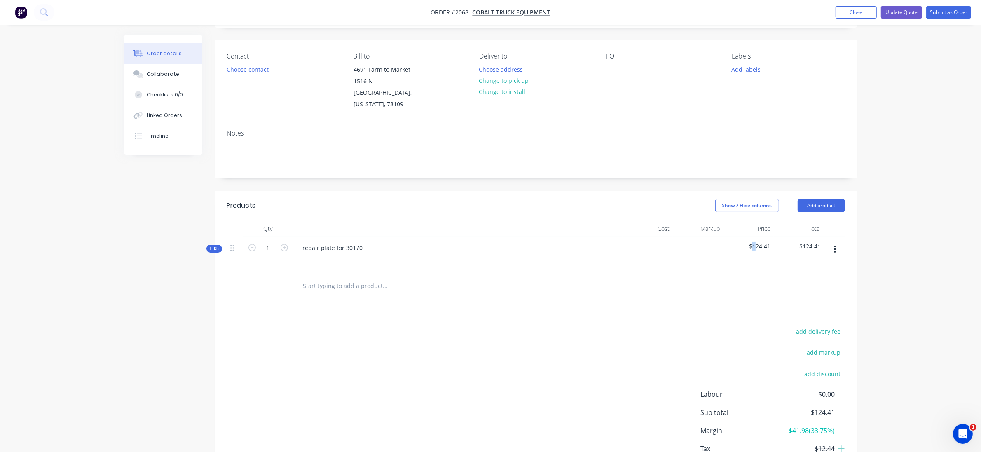
click at [754, 237] on div "$124.41" at bounding box center [748, 255] width 51 height 36
click at [755, 241] on div "$124.41" at bounding box center [748, 255] width 51 height 36
click at [771, 237] on div "$124.41" at bounding box center [748, 255] width 51 height 36
click at [765, 242] on span "$124.41" at bounding box center [749, 246] width 44 height 9
click at [752, 242] on span "$124.41" at bounding box center [749, 246] width 44 height 9
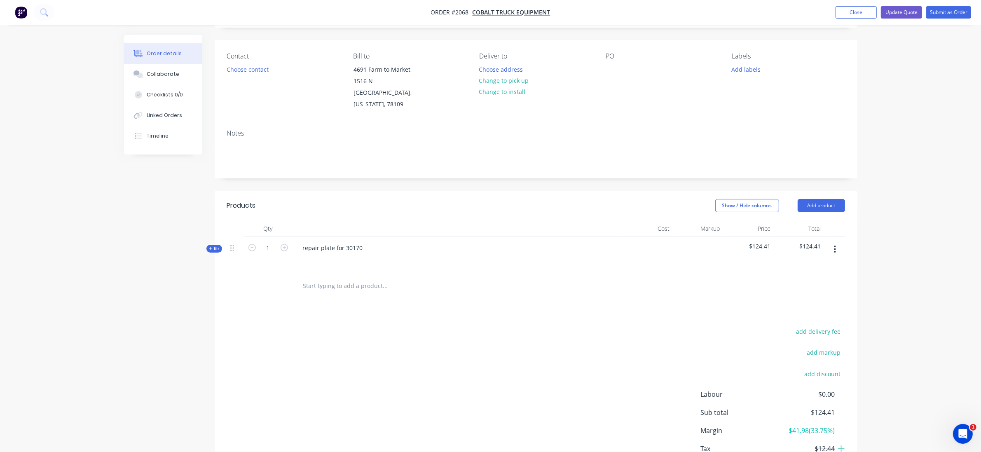
click at [756, 242] on span "$124.41" at bounding box center [749, 246] width 44 height 9
click at [911, 20] on nav "Order #2068 - Cobalt Truck Equipment Add product Close Update Quote Submit as O…" at bounding box center [490, 12] width 981 height 25
click at [911, 14] on button "Update Quote" at bounding box center [901, 12] width 41 height 12
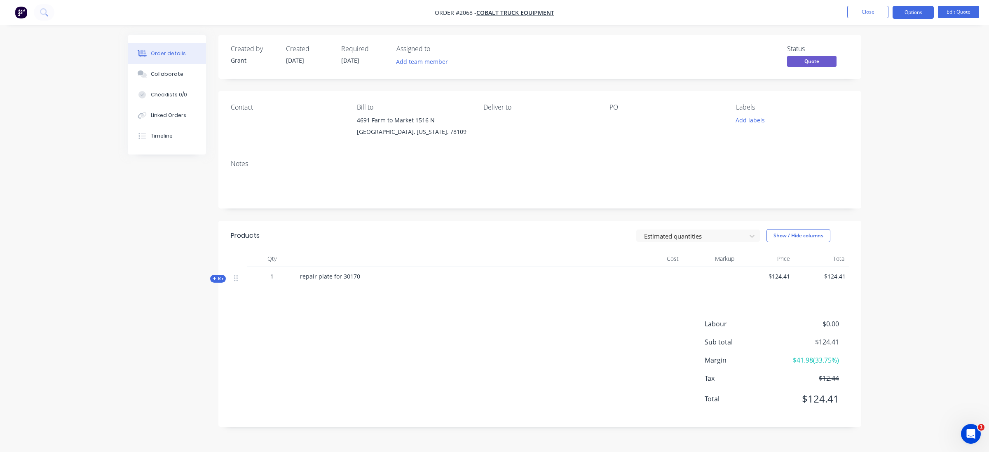
click at [778, 275] on span "$124.41" at bounding box center [765, 276] width 49 height 9
click at [952, 14] on button "Edit Quote" at bounding box center [958, 12] width 41 height 12
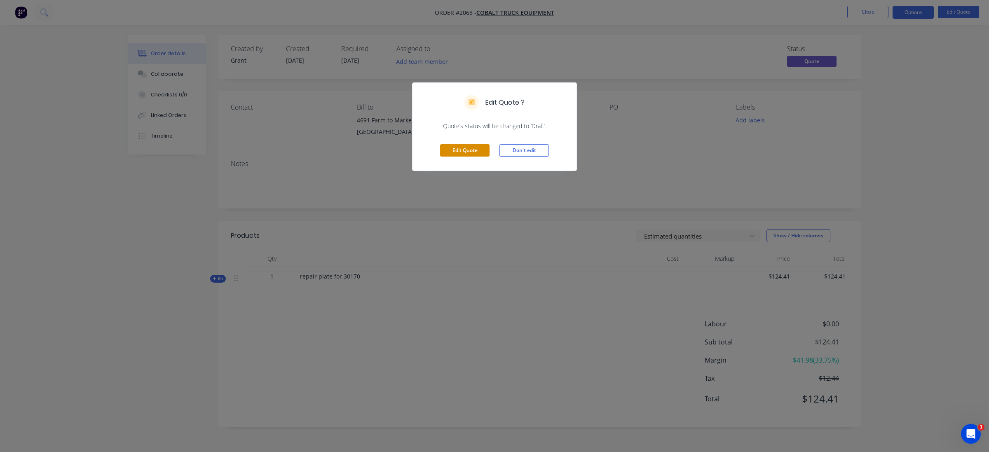
click at [458, 150] on button "Edit Quote" at bounding box center [464, 150] width 49 height 12
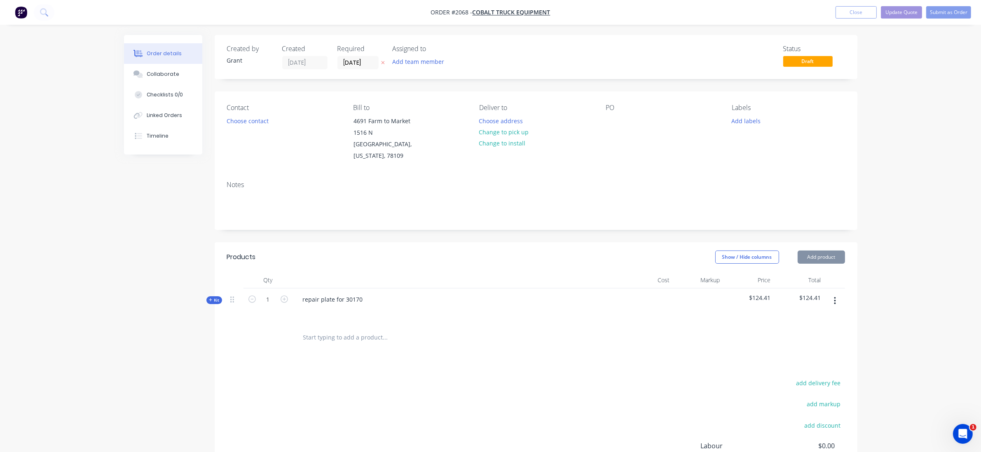
click at [213, 297] on span "Kit" at bounding box center [214, 300] width 11 height 6
type input "25/09/25"
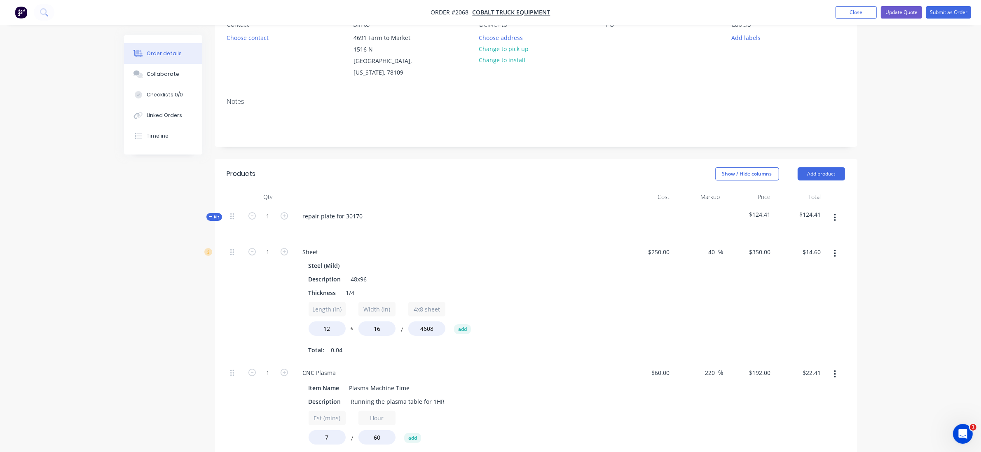
scroll to position [258, 0]
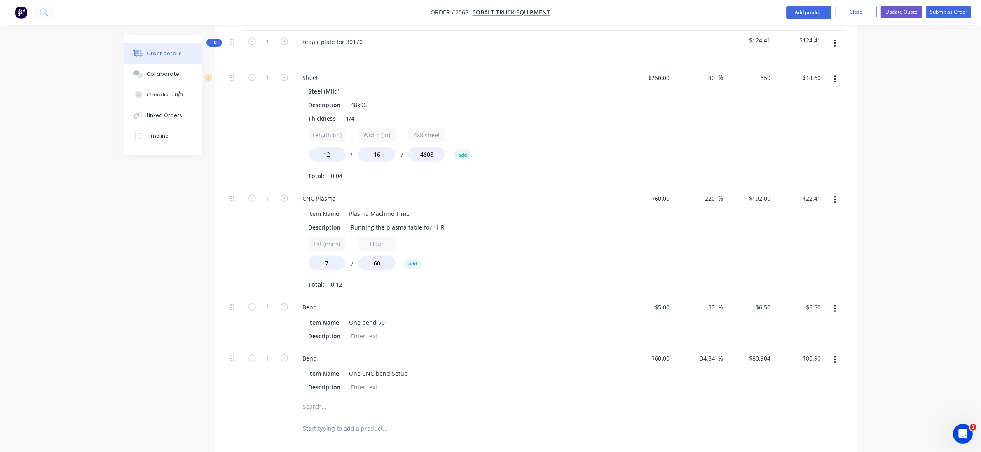
click at [746, 67] on div "350 $350.00" at bounding box center [748, 127] width 51 height 121
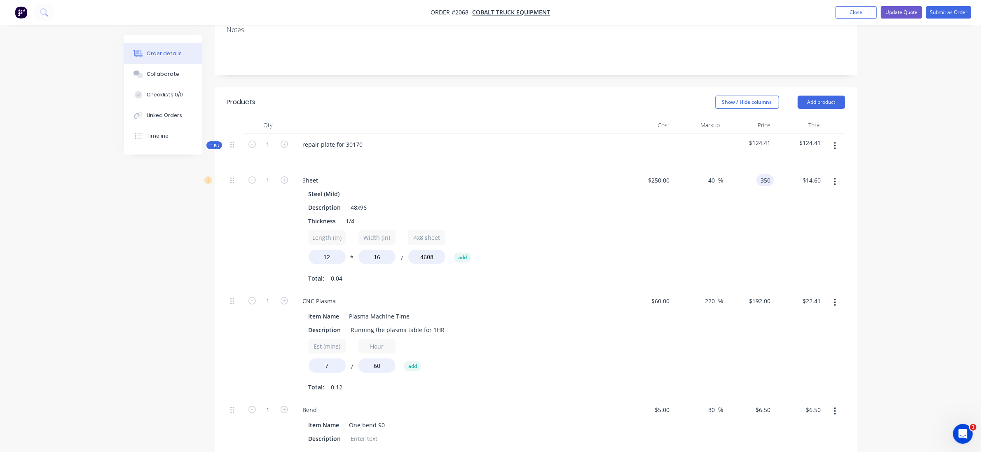
scroll to position [155, 0]
type input "$350.00"
type input "14.60"
click at [819, 175] on input "14.60" at bounding box center [814, 181] width 19 height 12
type input "40.05"
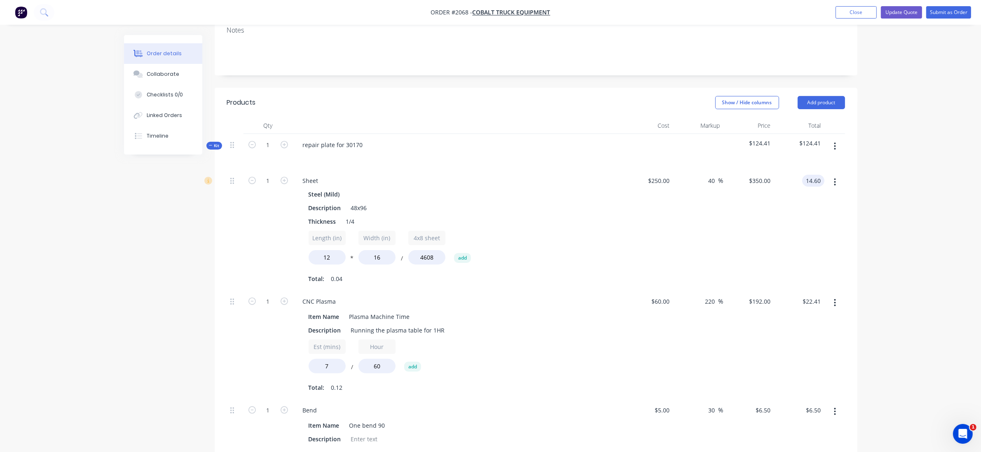
type input "$350.1199"
type input "$14.60"
drag, startPoint x: 289, startPoint y: 135, endPoint x: 283, endPoint y: 135, distance: 6.2
click at [286, 140] on button "button" at bounding box center [284, 144] width 11 height 9
type input "2"
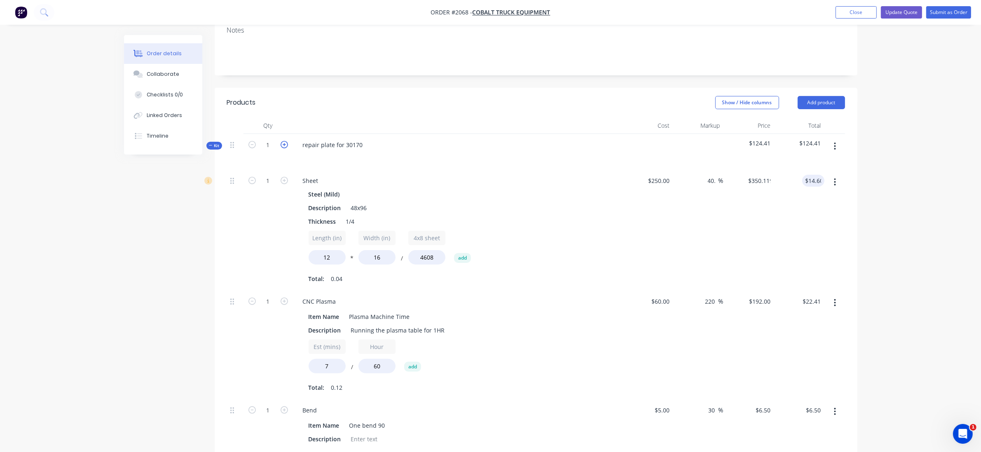
type input "2"
type input "$29.20"
type input "2"
type input "$44.81"
type input "2"
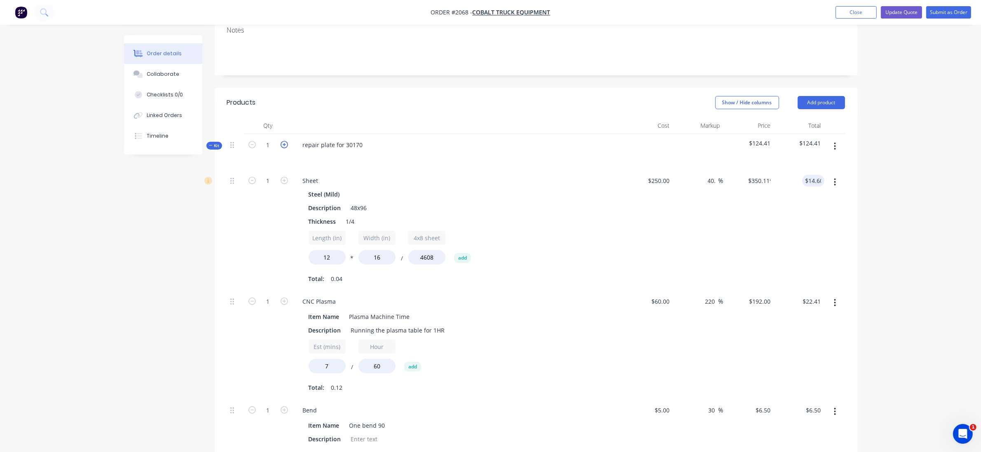
type input "$13.00"
type input "2"
type input "$161.81"
click at [695, 229] on div "40.05 40.05 %" at bounding box center [698, 230] width 51 height 121
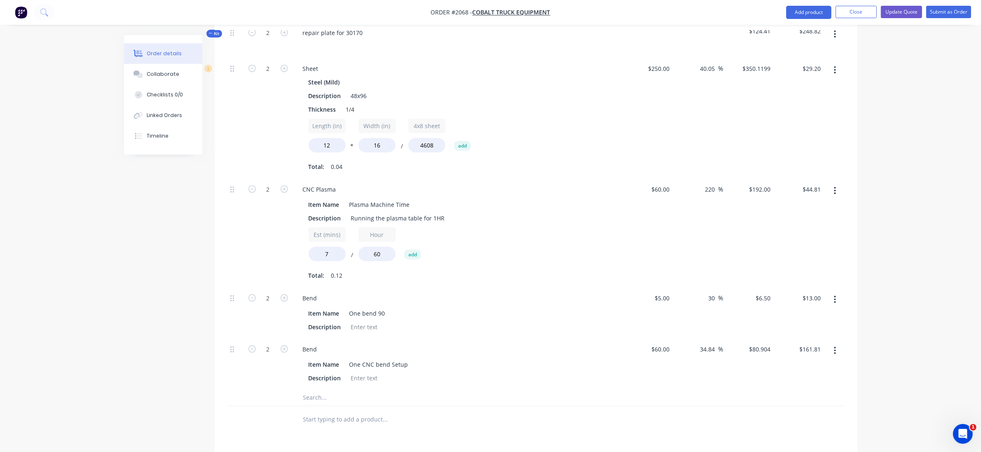
scroll to position [258, 0]
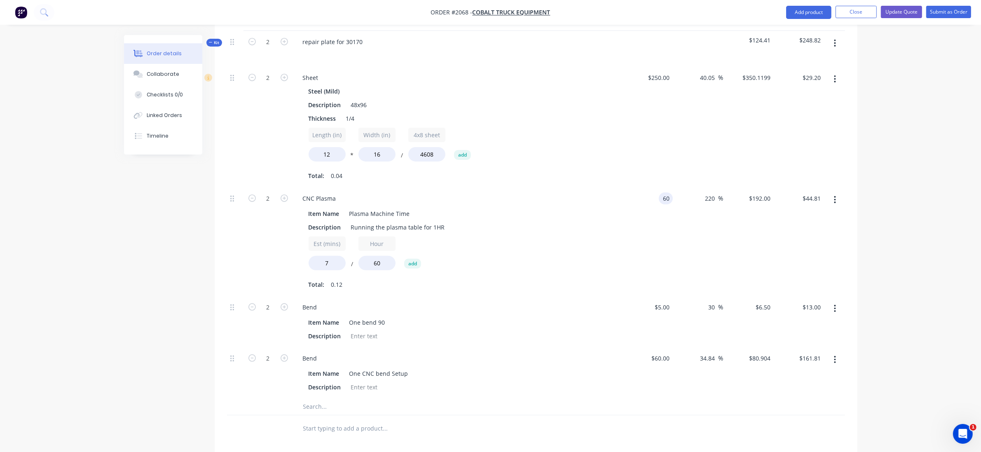
click at [656, 187] on div "60 60" at bounding box center [648, 241] width 51 height 109
type input "$60.00"
click at [472, 266] on div "Est (mins) 7 / Hour 60 add Total: 0.12" at bounding box center [458, 263] width 298 height 54
drag, startPoint x: 310, startPoint y: 248, endPoint x: 301, endPoint y: 246, distance: 9.1
click at [295, 248] on div "CNC Plasma Item Name Plasma Machine Time Description Running the plasma table f…" at bounding box center [458, 241] width 330 height 109
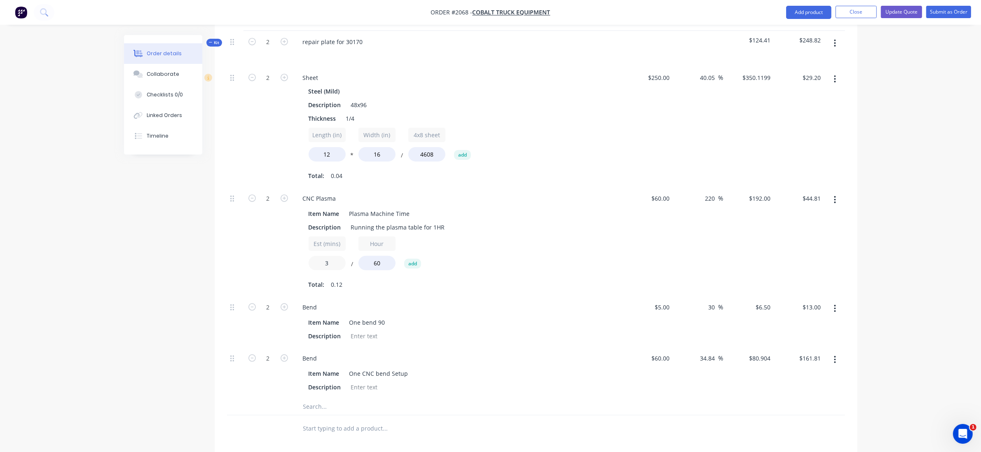
type input "3"
type input "$19.20"
click at [555, 236] on div "Est (mins) 3 / Hour 60 add" at bounding box center [458, 254] width 298 height 37
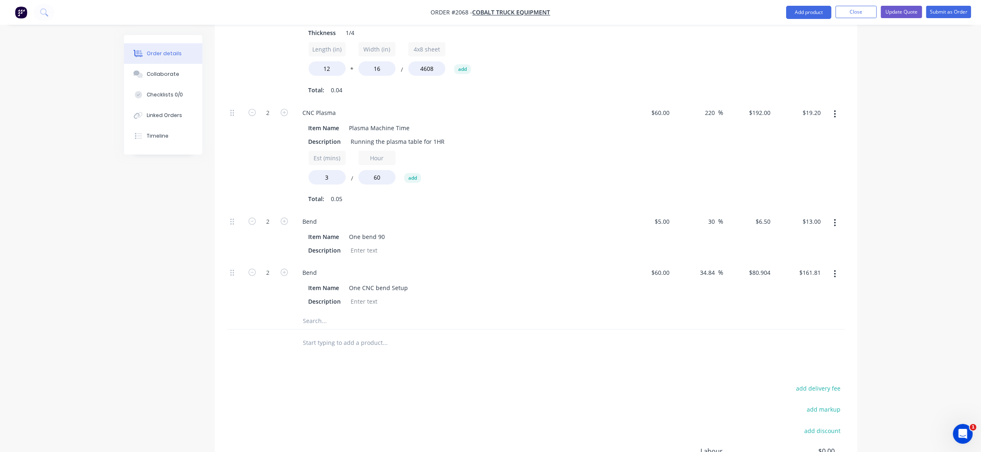
scroll to position [292, 0]
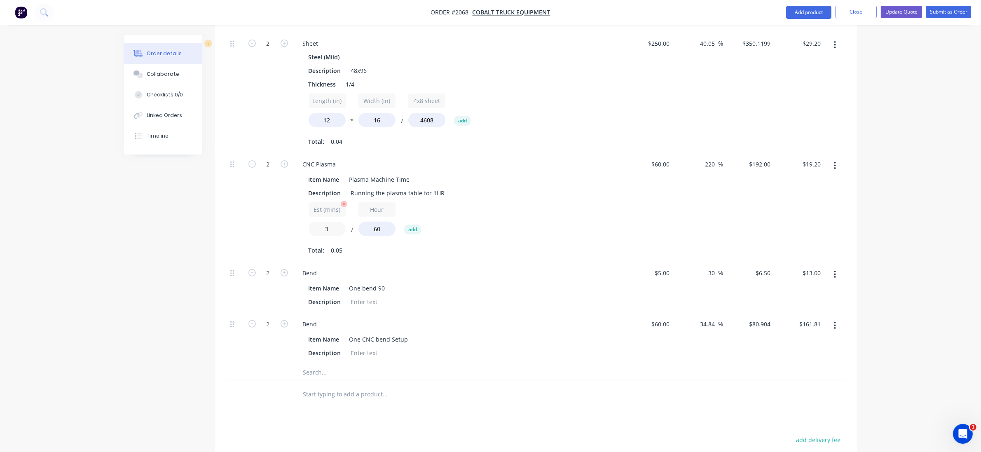
drag, startPoint x: 335, startPoint y: 220, endPoint x: 325, endPoint y: 220, distance: 9.1
click at [327, 222] on input "3" at bounding box center [327, 229] width 37 height 14
drag, startPoint x: 335, startPoint y: 215, endPoint x: 303, endPoint y: 215, distance: 31.3
click at [303, 215] on div "Item Name Plasma Machine Time Description Running the plasma table for 1HR Est …" at bounding box center [457, 214] width 323 height 85
type input "2"
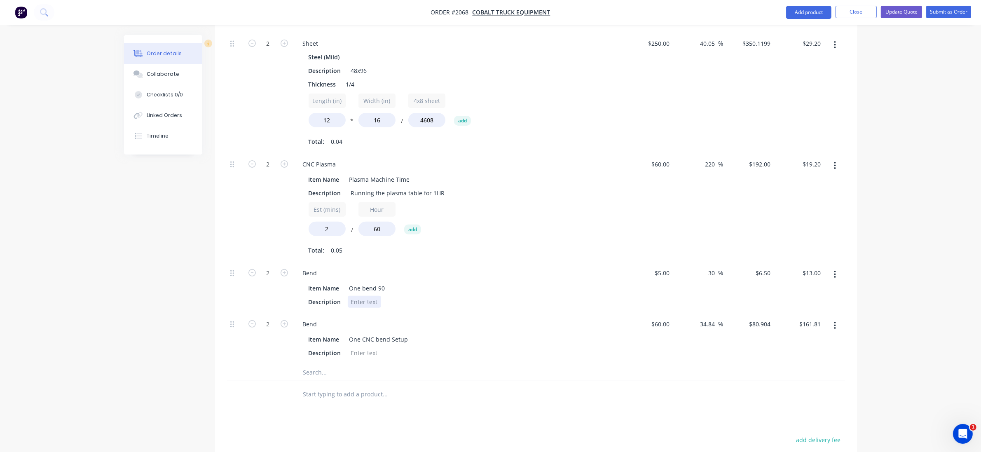
type input "$12.79"
click at [517, 296] on div "Description" at bounding box center [456, 302] width 302 height 12
click at [669, 318] on input "60" at bounding box center [667, 324] width 11 height 12
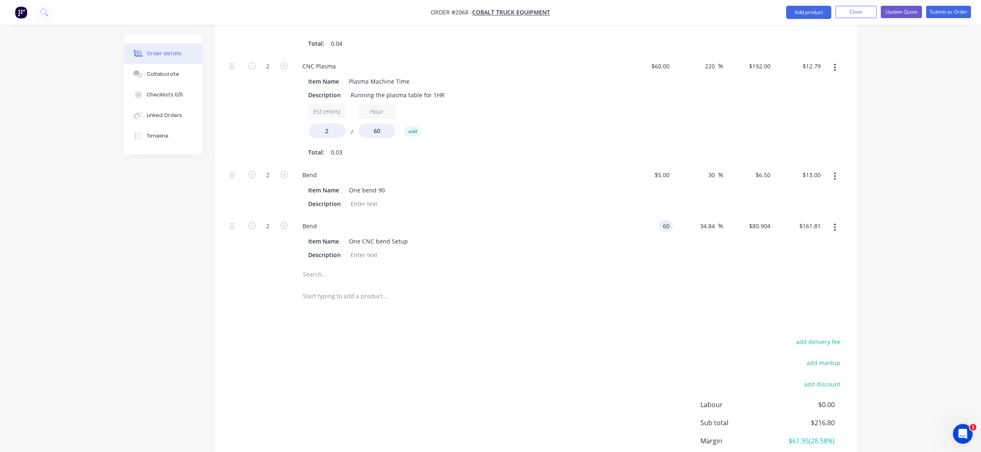
scroll to position [446, 0]
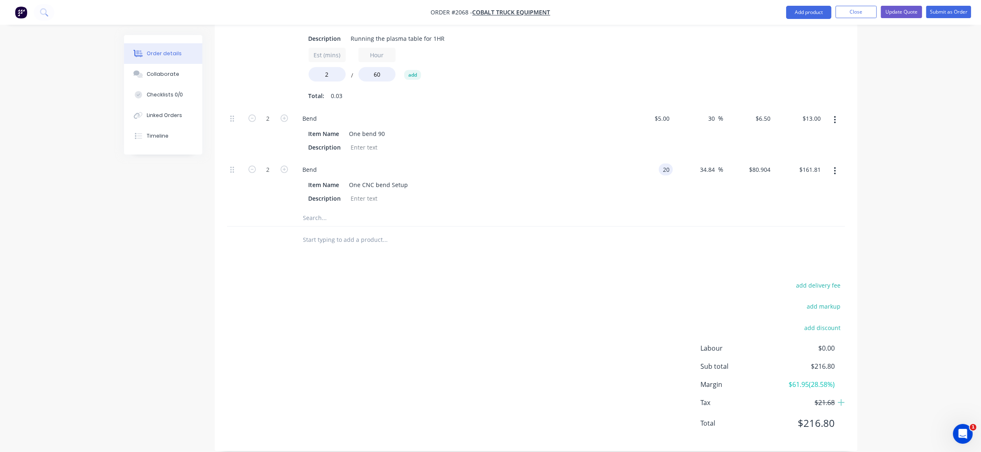
type input "$20.00"
type input "$26.968"
type input "$53.94"
click at [667, 252] on div "Products Show / Hide columns Add product Qty Cost Markup Price Total Kit 2 repa…" at bounding box center [536, 123] width 643 height 655
click at [658, 164] on div "20 $20.00" at bounding box center [660, 170] width 26 height 12
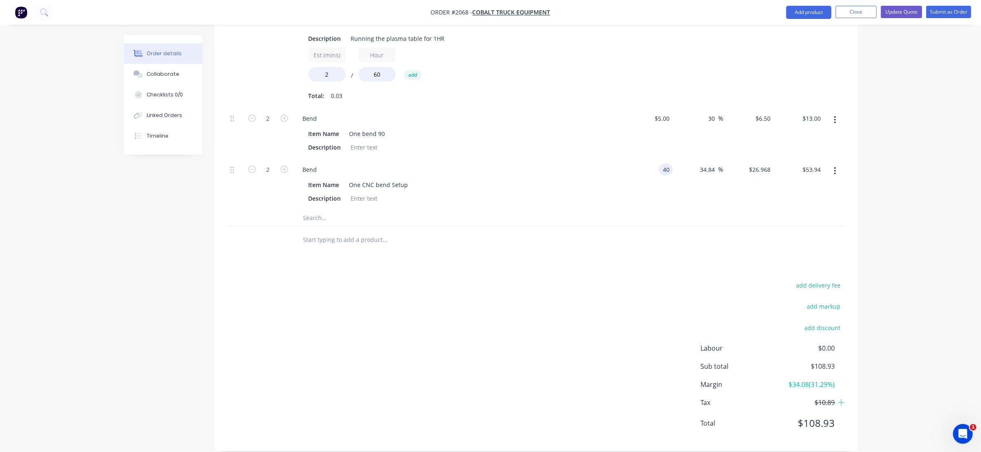
type input "$40.00"
type input "$53.936"
type input "$107.87"
click at [623, 280] on div "add delivery fee add markup add discount Labour $0.00 Sub total $162.86 Margin …" at bounding box center [536, 359] width 618 height 159
click at [659, 162] on div "40 $40.00" at bounding box center [648, 184] width 51 height 51
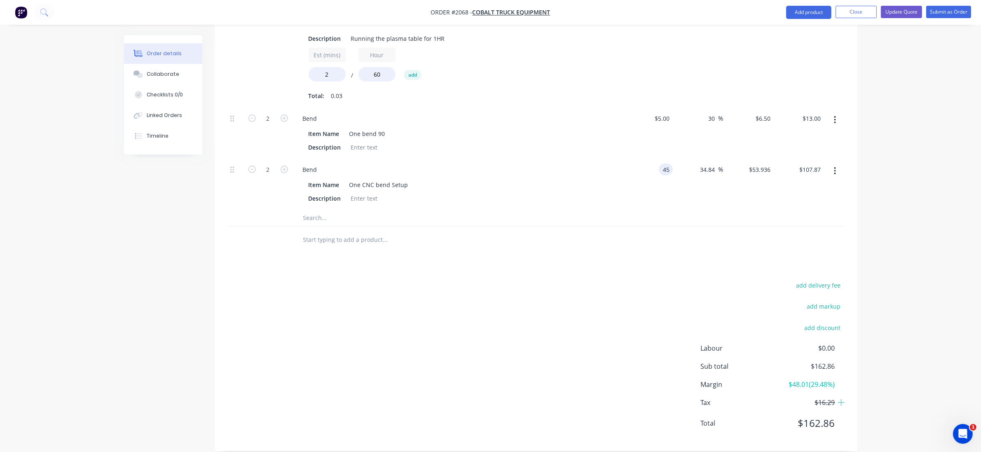
type input "$45.00"
type input "$60.678"
type input "$121.36"
click at [622, 256] on div "Products Show / Hide columns Add product Qty Cost Markup Price Total Kit 2 repa…" at bounding box center [536, 123] width 643 height 655
click at [662, 164] on input "45" at bounding box center [667, 170] width 11 height 12
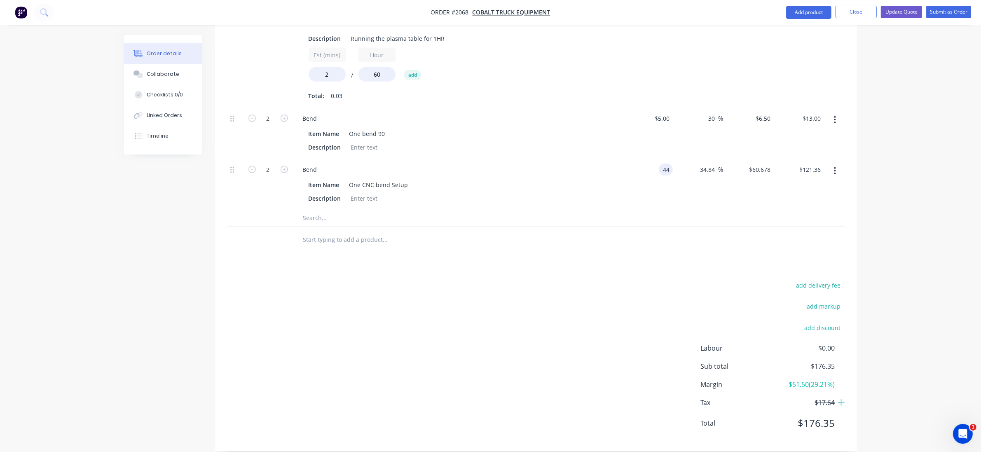
type input "$44.00"
type input "$59.3296"
type input "$118.66"
click at [650, 210] on div at bounding box center [536, 218] width 618 height 17
click at [668, 164] on input "44" at bounding box center [662, 170] width 22 height 12
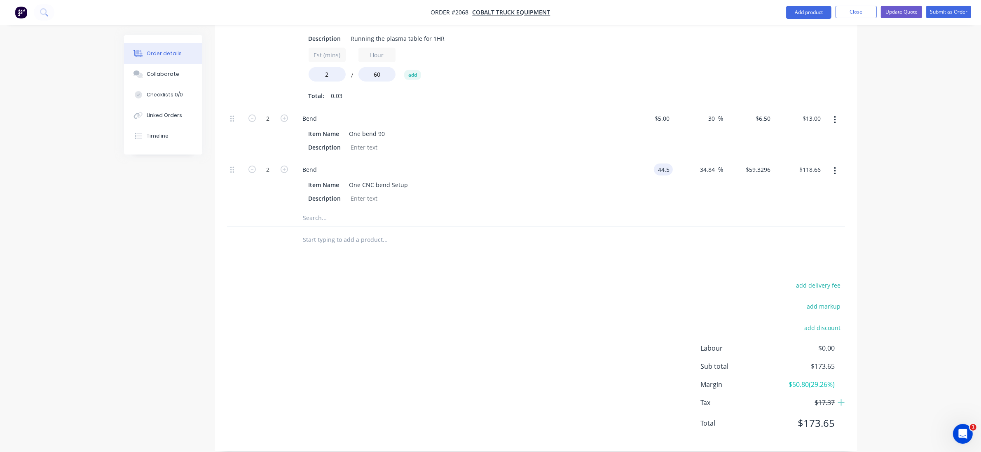
type input "$44.50"
type input "$60.0038"
type input "$120.01"
click at [637, 210] on div at bounding box center [536, 218] width 618 height 17
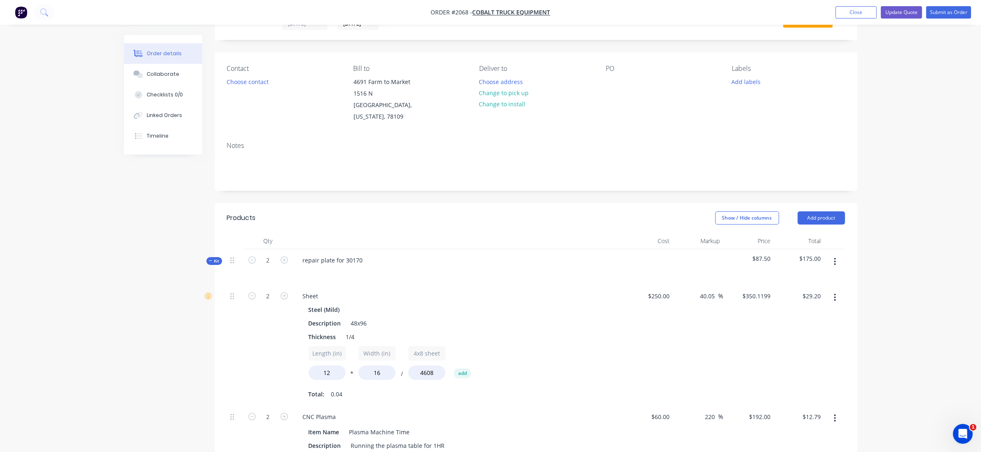
scroll to position [0, 0]
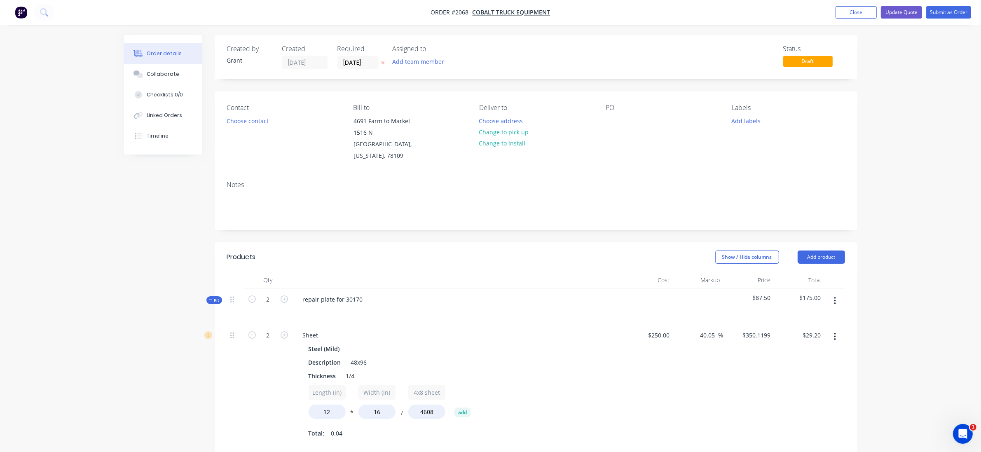
click at [213, 297] on span "Kit" at bounding box center [214, 300] width 11 height 6
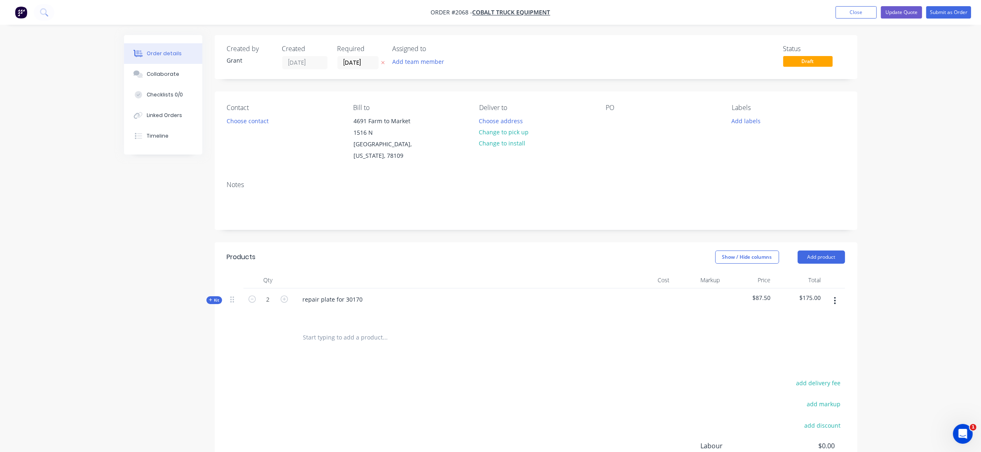
scroll to position [52, 0]
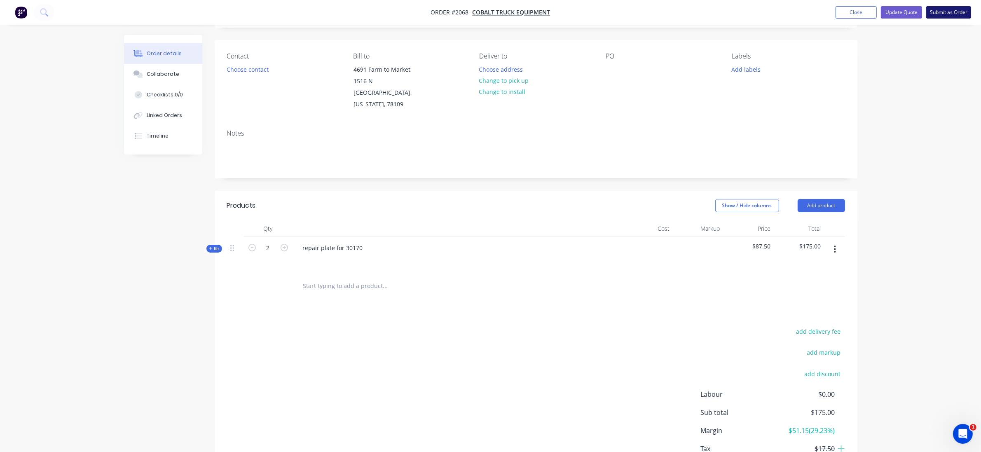
click at [946, 9] on button "Submit as Order" at bounding box center [948, 12] width 45 height 12
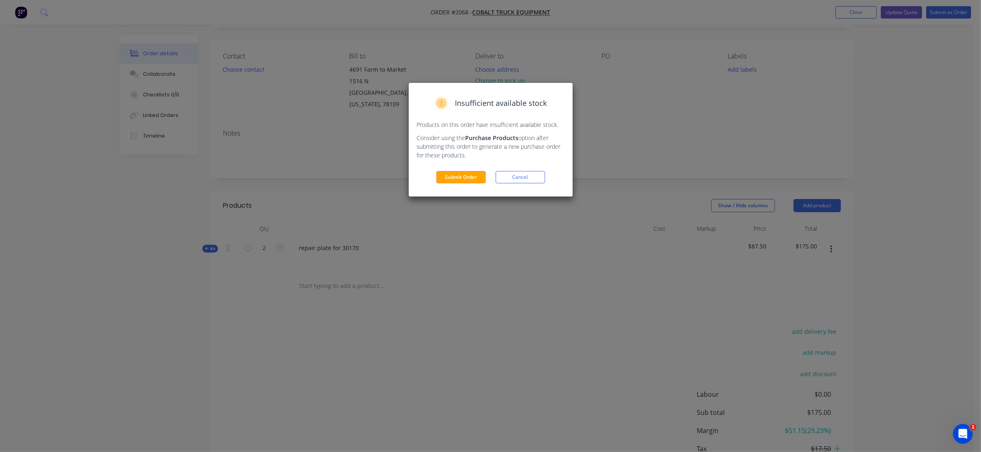
click at [468, 175] on button "Submit Order" at bounding box center [460, 177] width 49 height 12
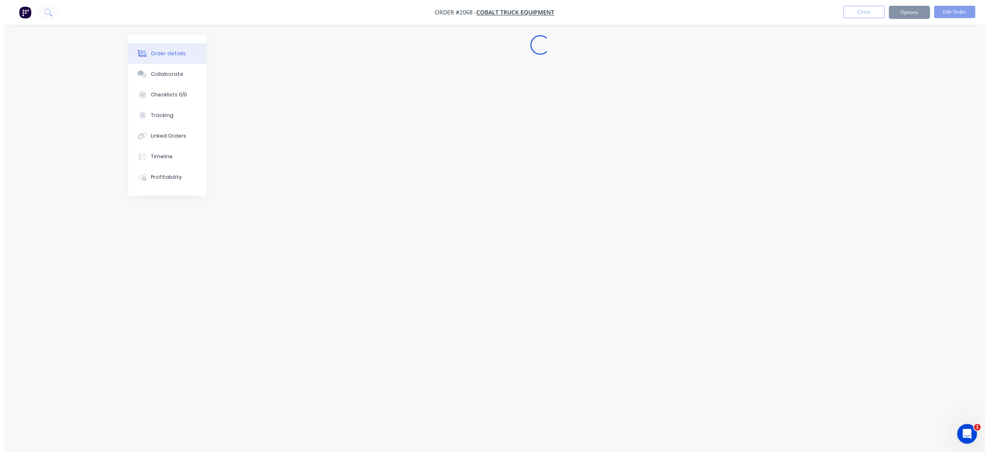
scroll to position [0, 0]
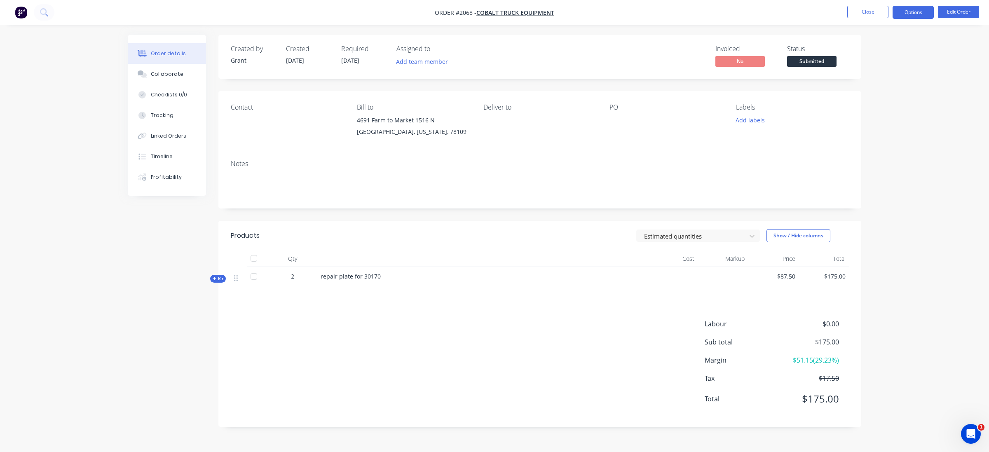
click at [914, 15] on button "Options" at bounding box center [912, 12] width 41 height 13
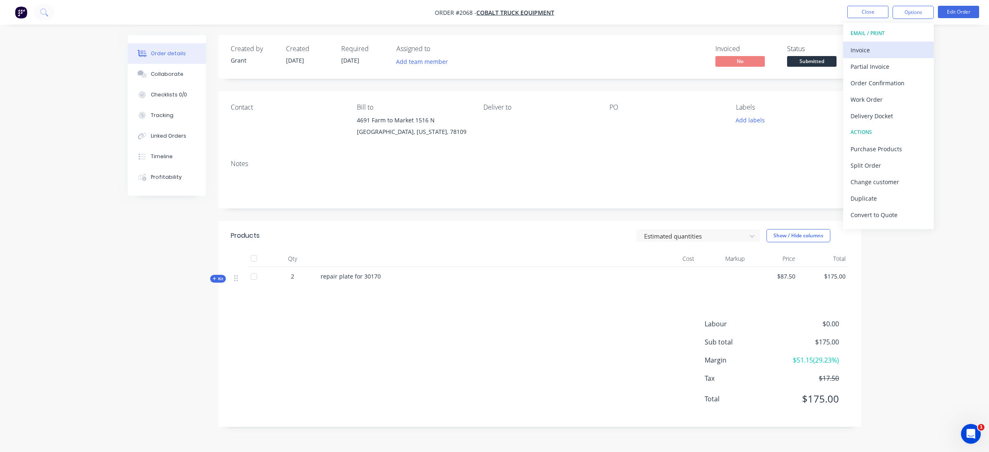
click at [889, 53] on div "Invoice" at bounding box center [888, 50] width 76 height 12
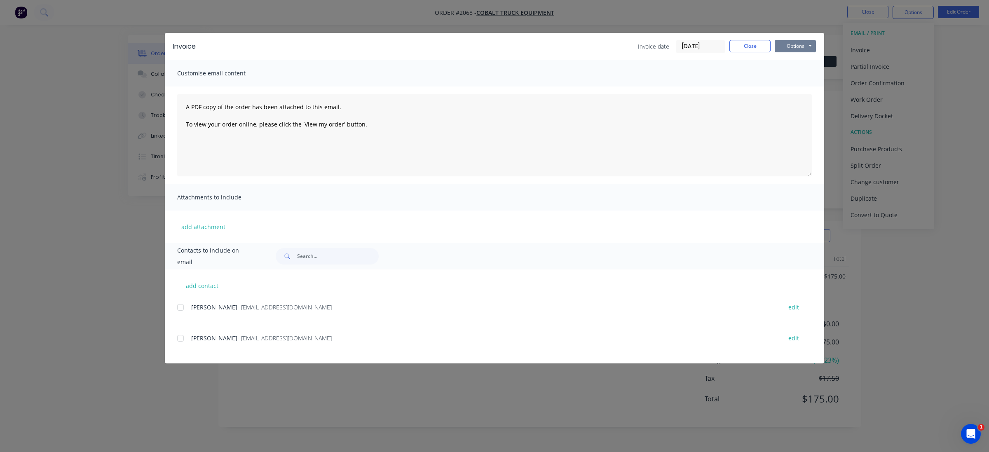
click at [797, 49] on button "Options" at bounding box center [795, 46] width 41 height 12
click at [800, 70] on button "Print" at bounding box center [801, 75] width 53 height 14
